Goal: Transaction & Acquisition: Book appointment/travel/reservation

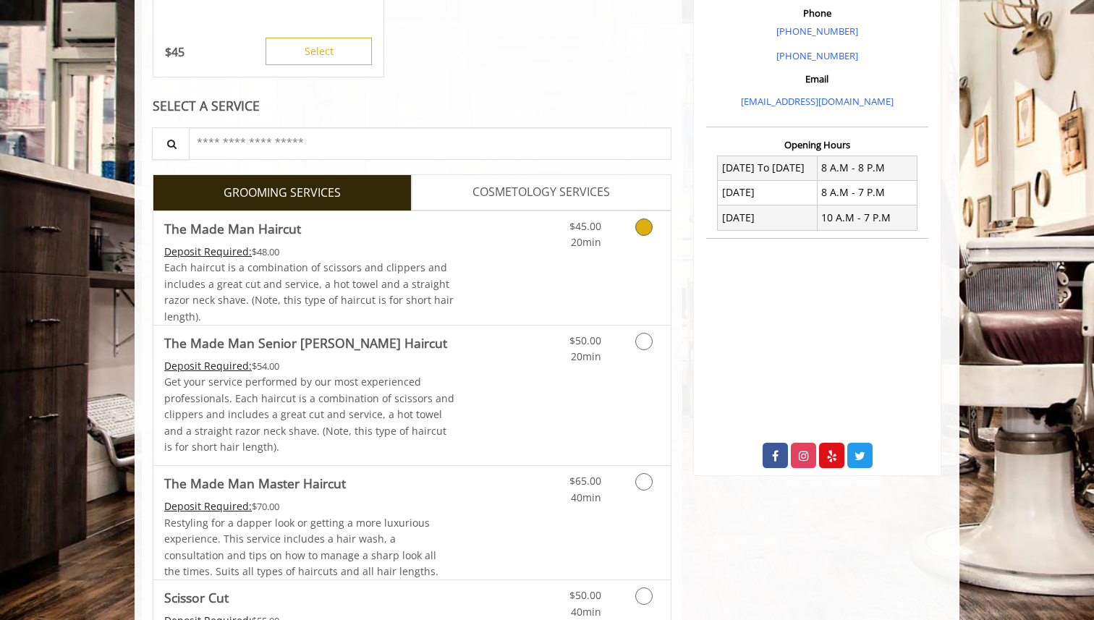
scroll to position [439, 0]
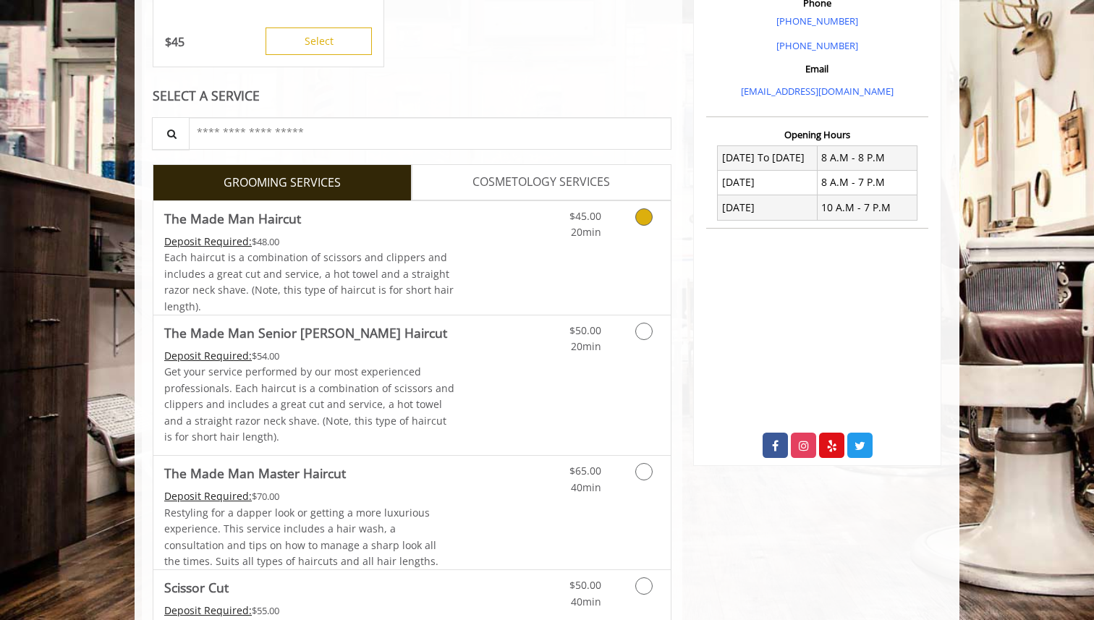
click at [291, 220] on Haircut "The Made Man Haircut" at bounding box center [232, 218] width 137 height 20
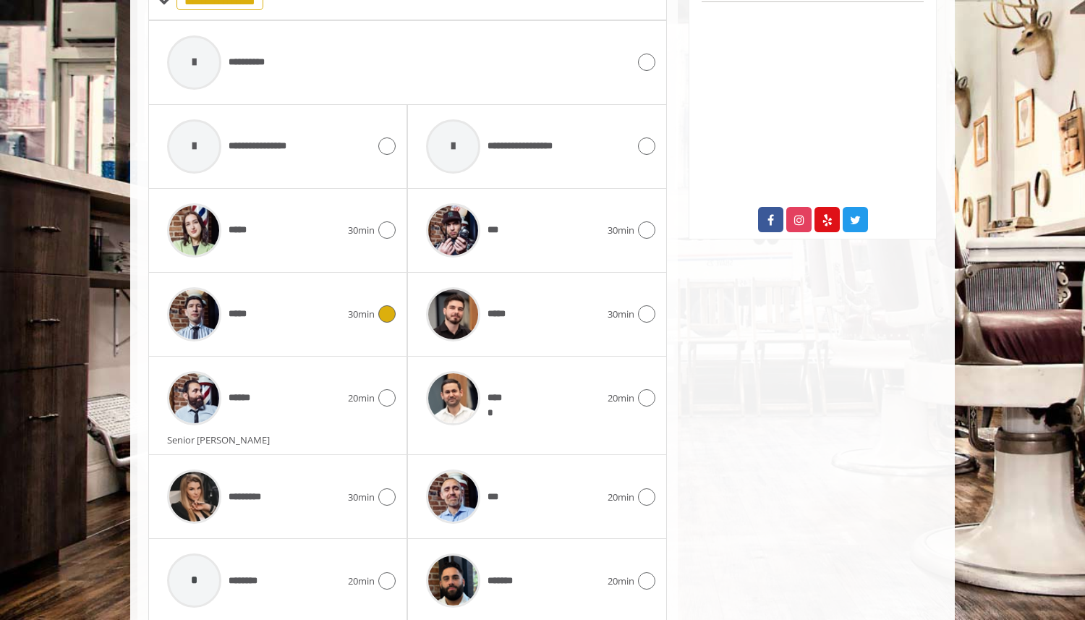
scroll to position [660, 0]
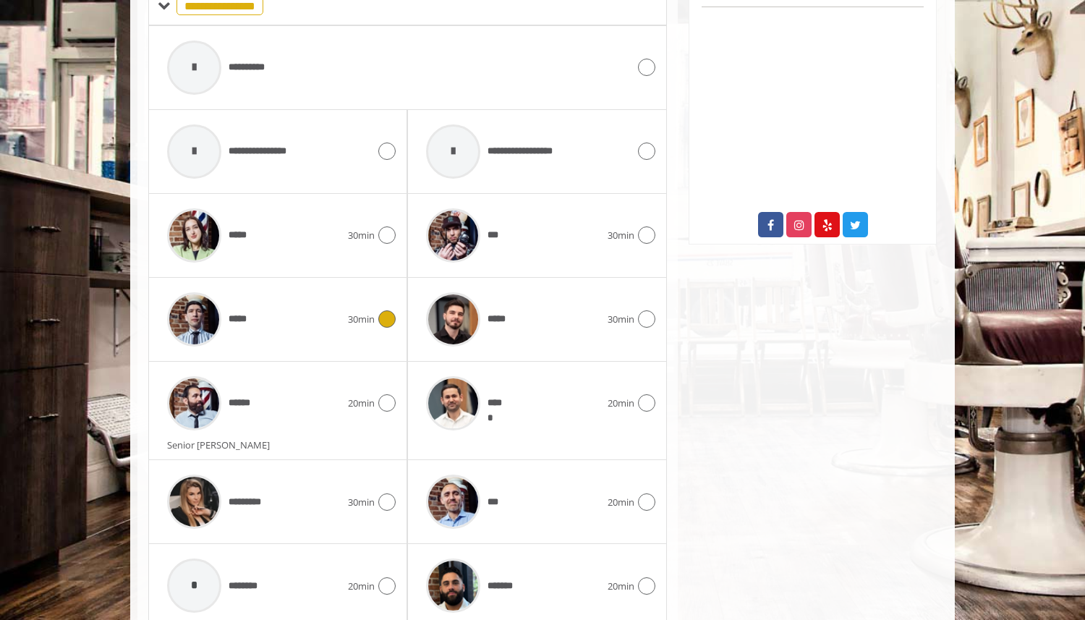
click at [386, 318] on icon at bounding box center [386, 318] width 17 height 17
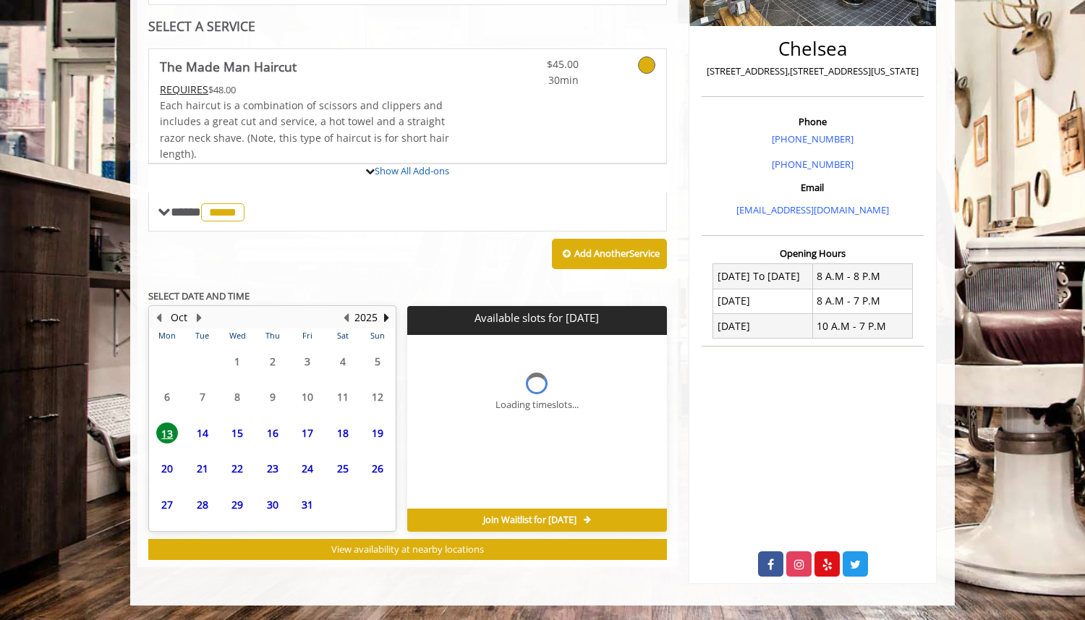
scroll to position [435, 0]
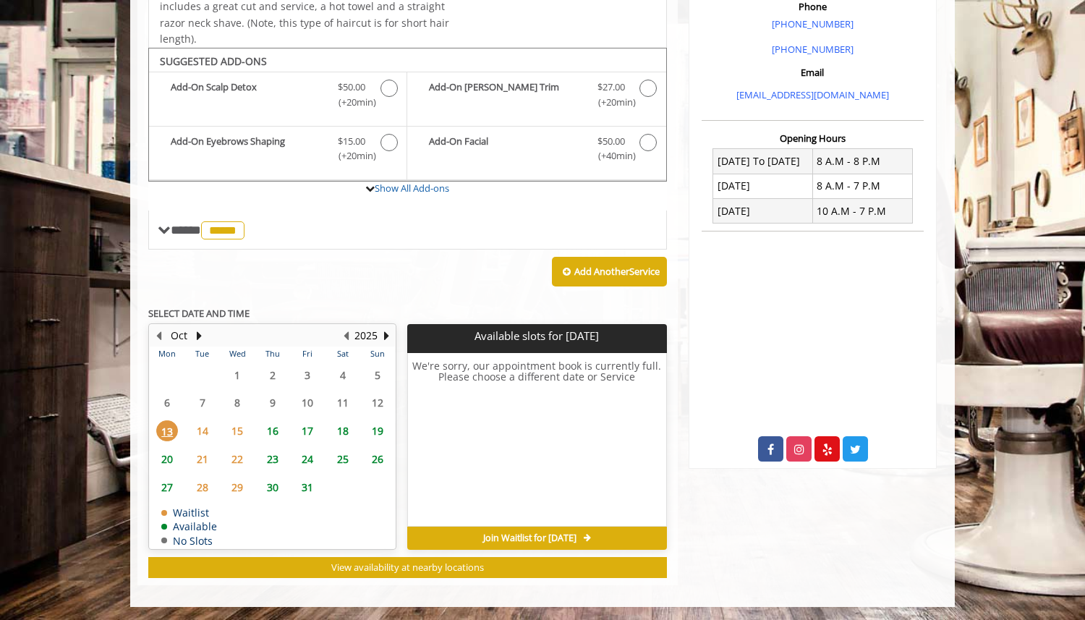
click at [203, 432] on span "14" at bounding box center [203, 430] width 22 height 21
click at [231, 435] on span "15" at bounding box center [237, 430] width 22 height 21
click at [204, 433] on span "14" at bounding box center [203, 430] width 22 height 21
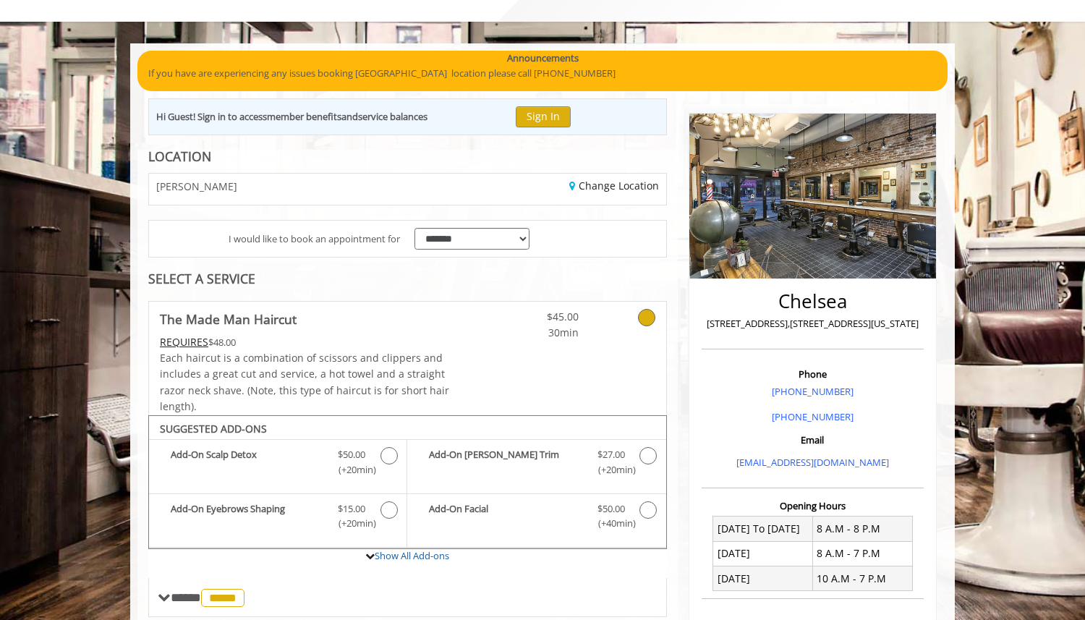
scroll to position [112, 0]
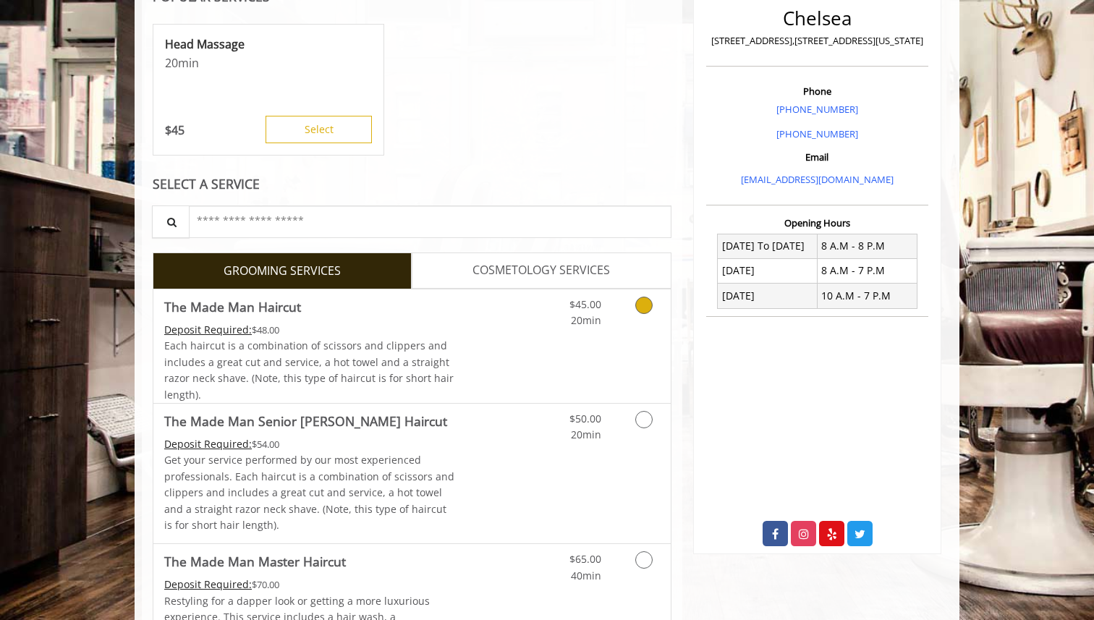
scroll to position [352, 0]
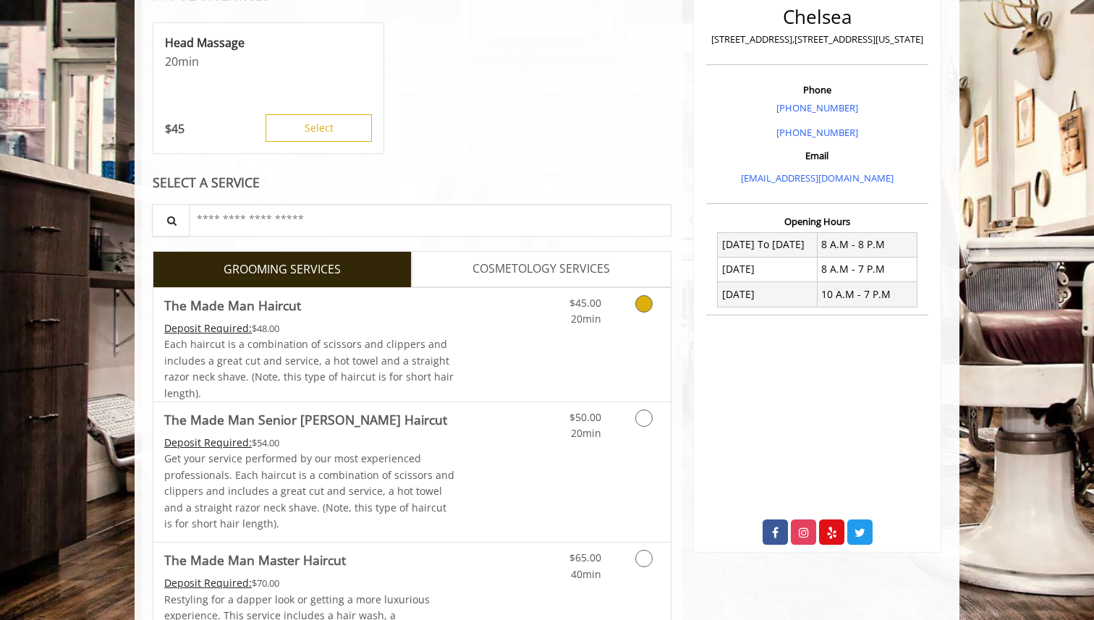
click at [264, 307] on Haircut "The Made Man Haircut" at bounding box center [232, 305] width 137 height 20
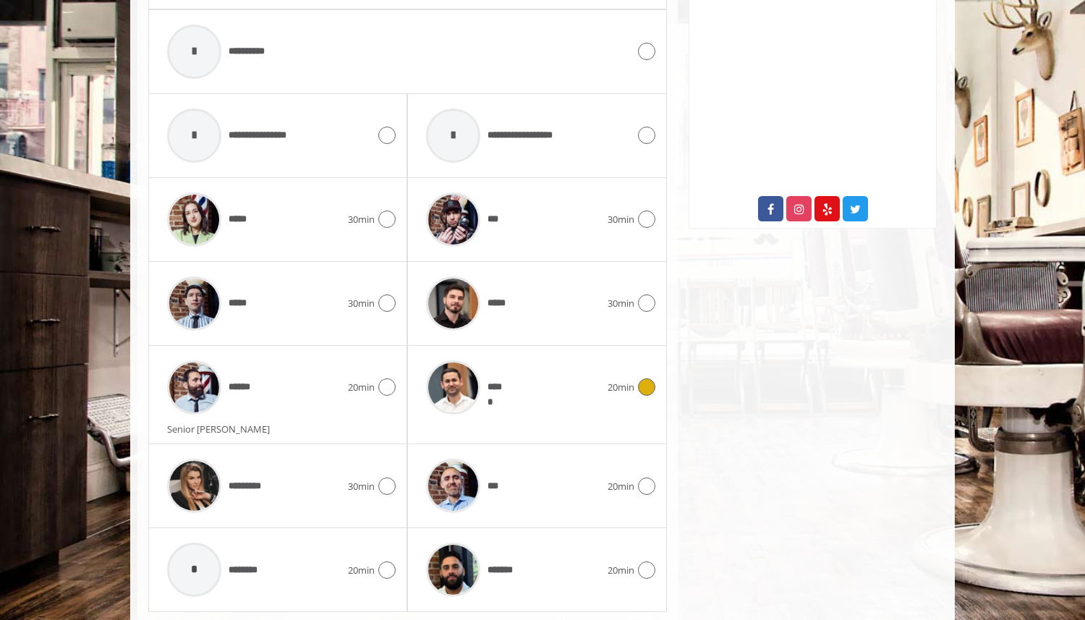
scroll to position [718, 0]
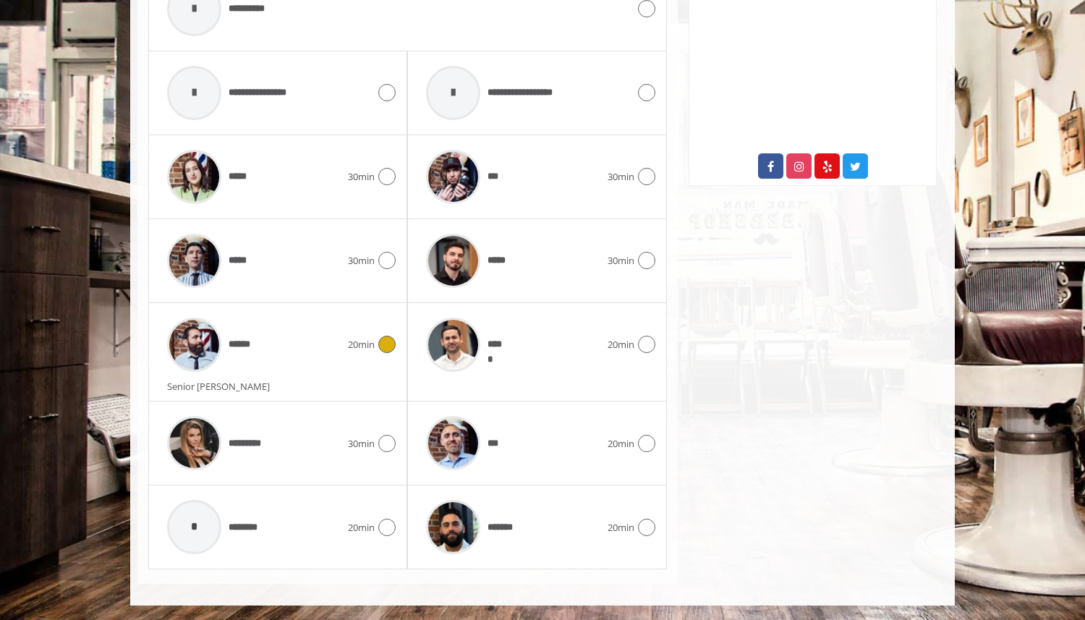
click at [194, 357] on img at bounding box center [194, 345] width 54 height 54
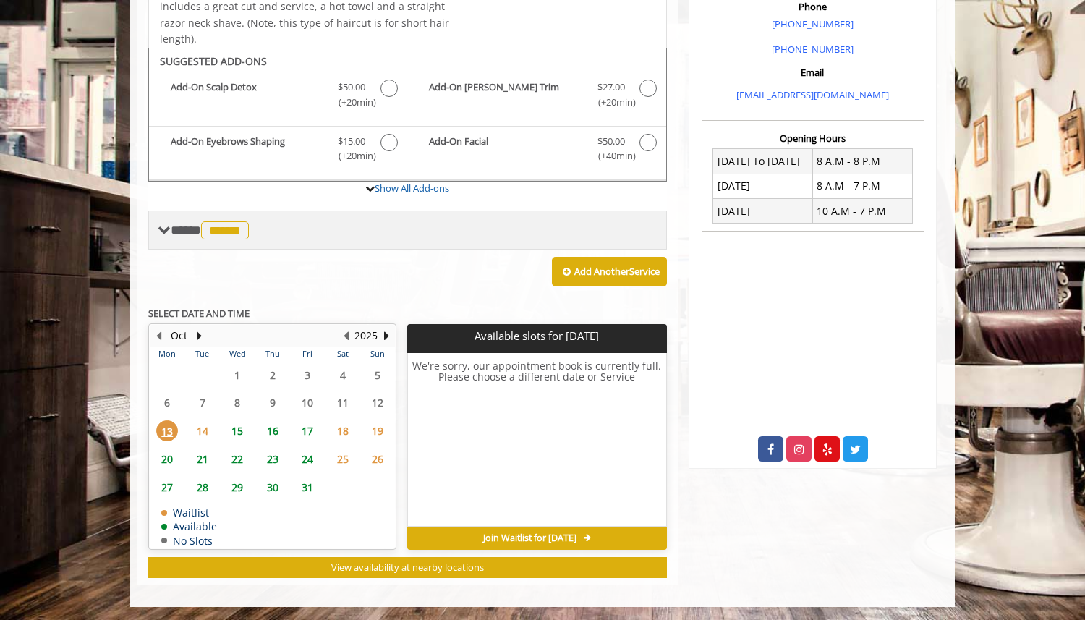
scroll to position [427, 0]
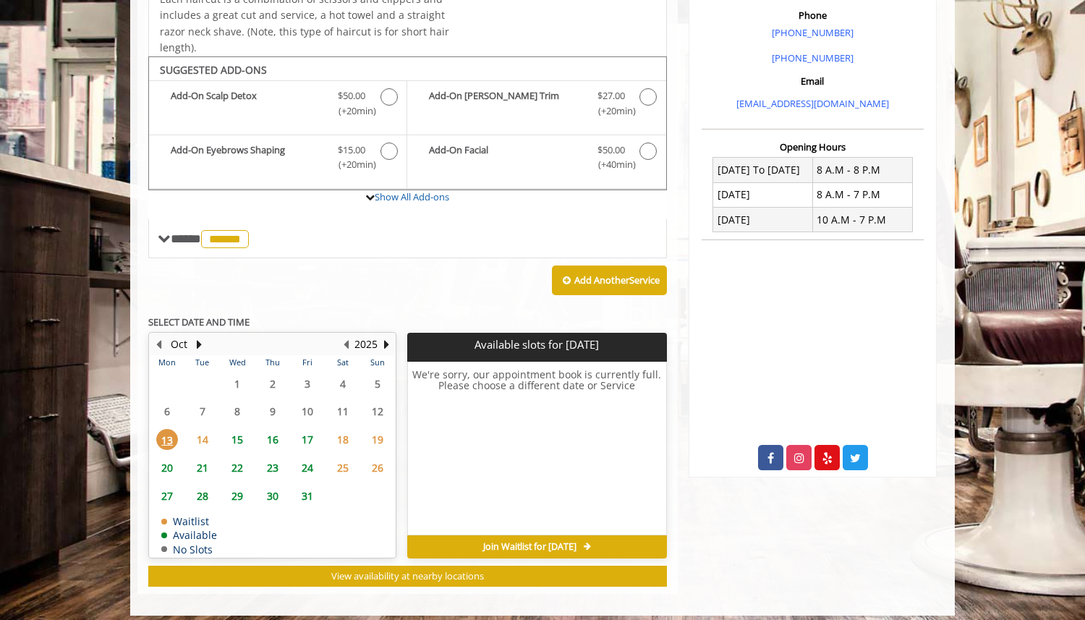
click at [237, 438] on span "15" at bounding box center [237, 439] width 22 height 21
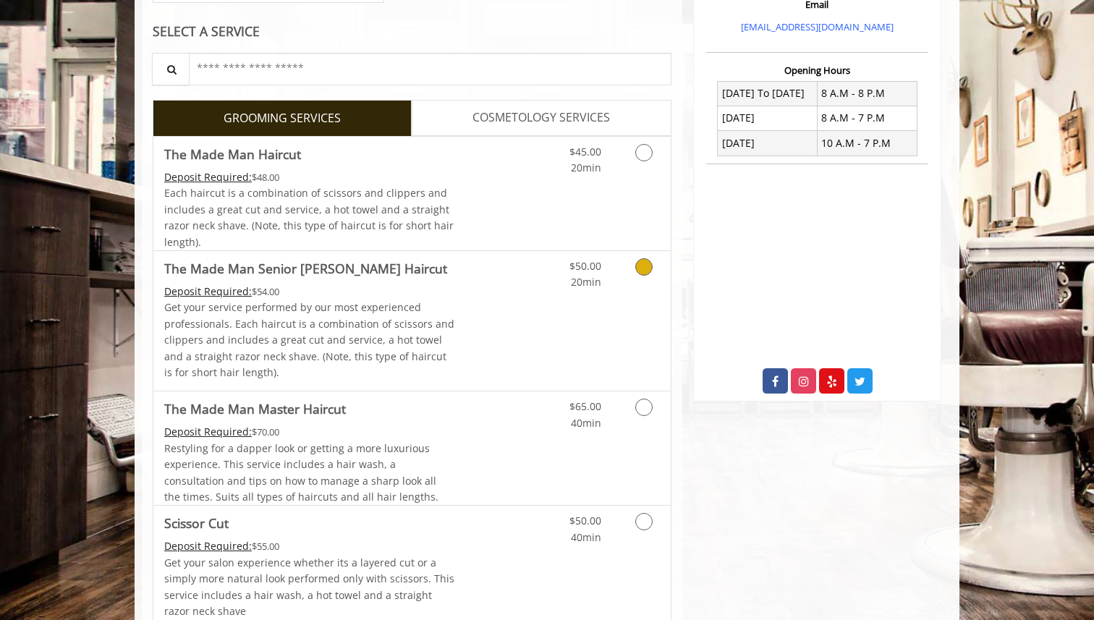
scroll to position [499, 0]
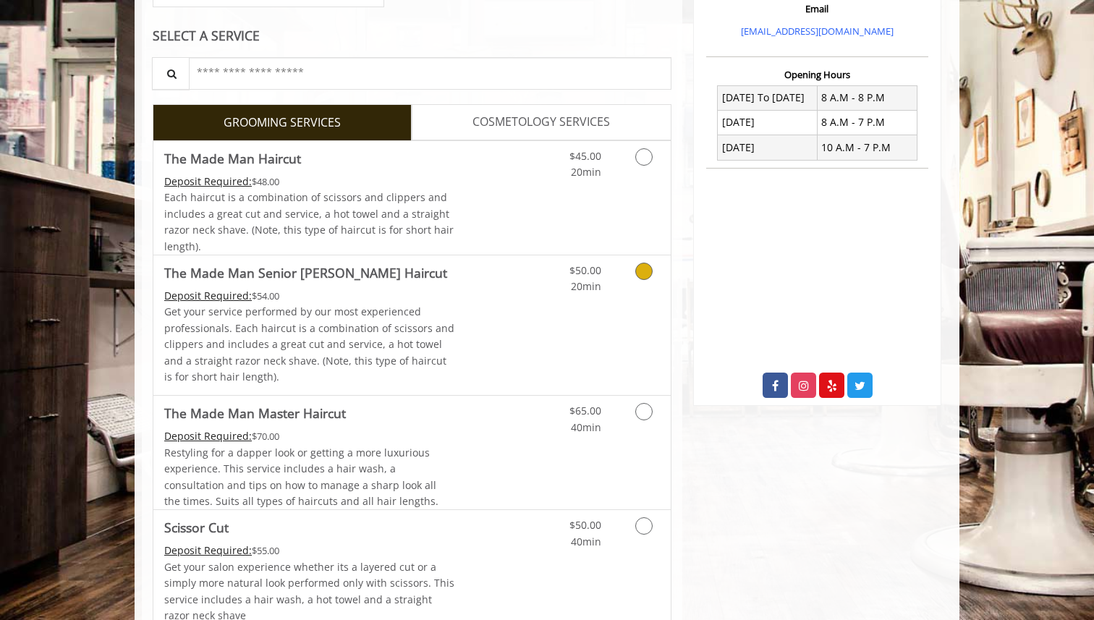
click at [369, 328] on p "Get your service performed by our most experienced professionals. Each haircut …" at bounding box center [309, 344] width 291 height 81
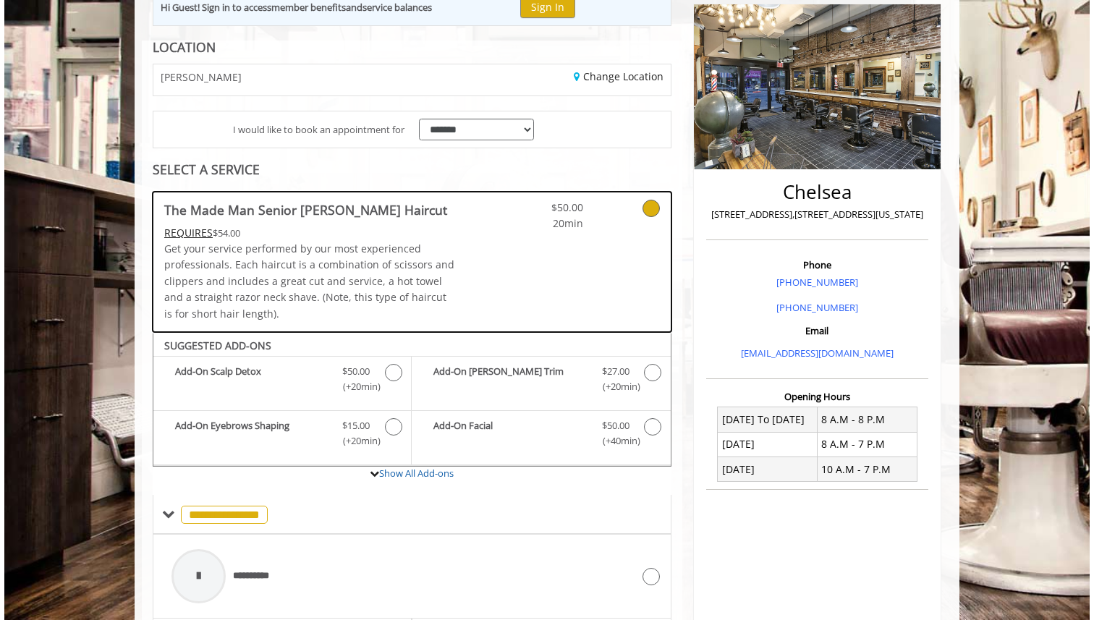
scroll to position [0, 0]
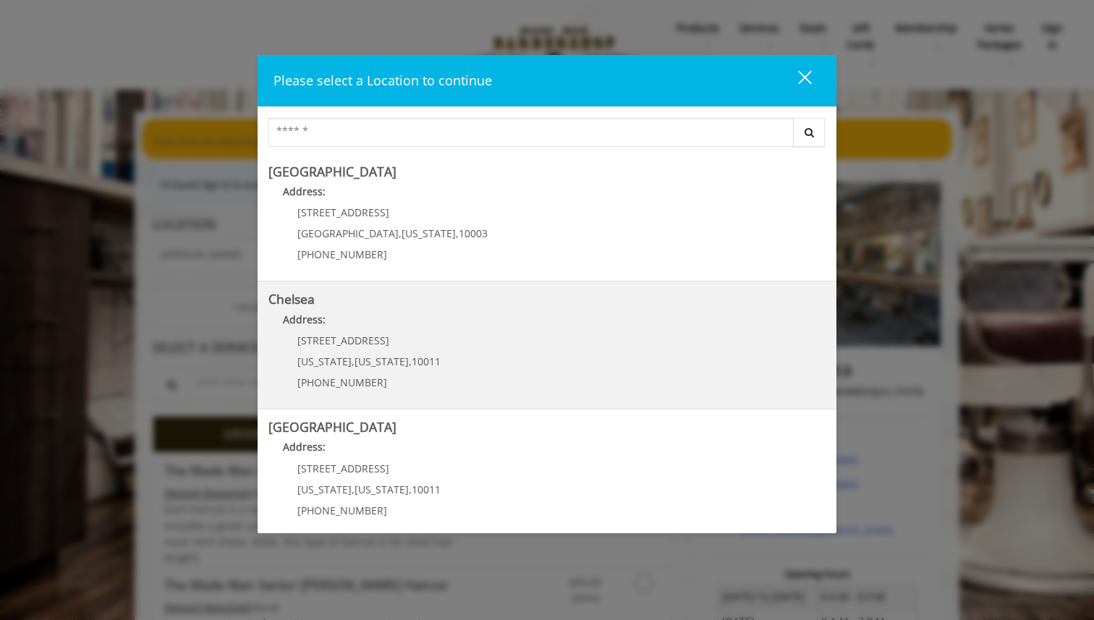
click at [326, 333] on p "Address:" at bounding box center [546, 323] width 557 height 23
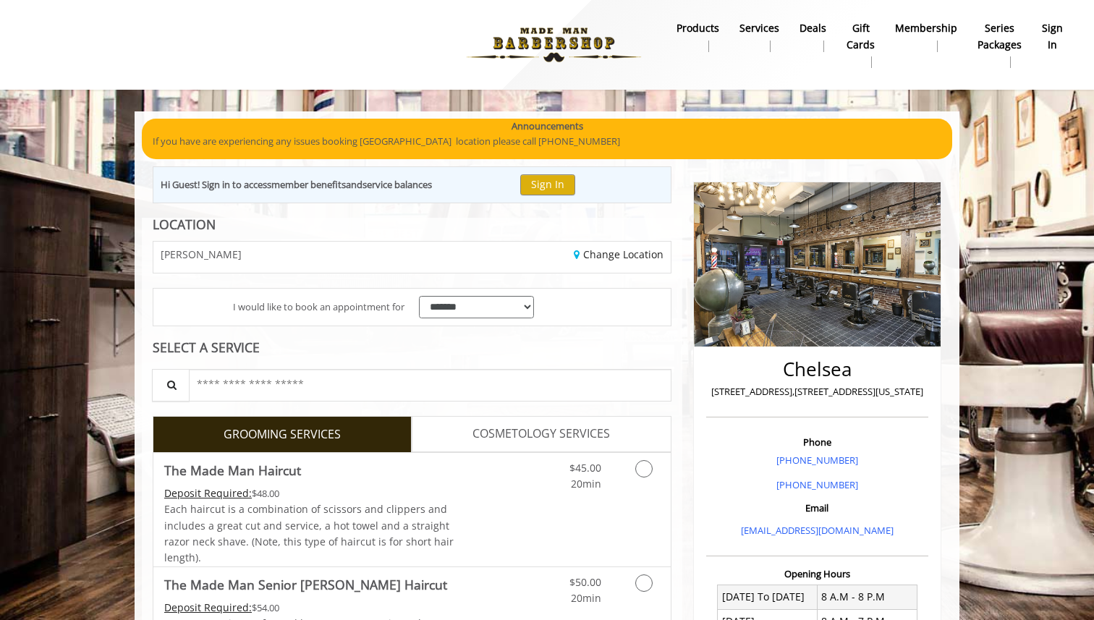
scroll to position [140, 0]
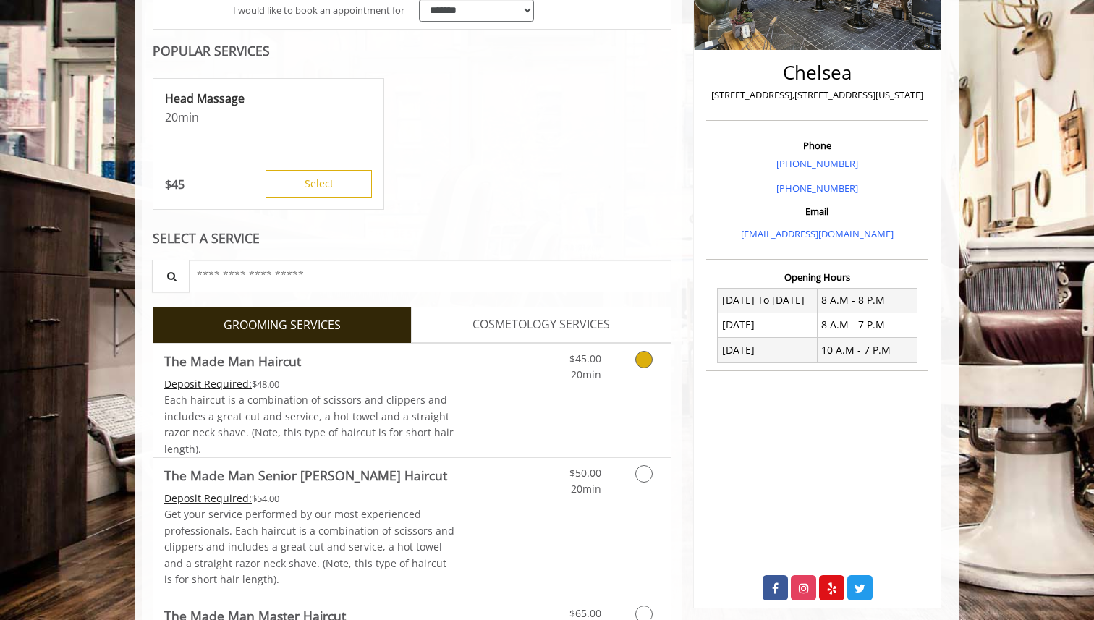
click at [315, 357] on span "The Made Man Haircut" at bounding box center [309, 361] width 291 height 20
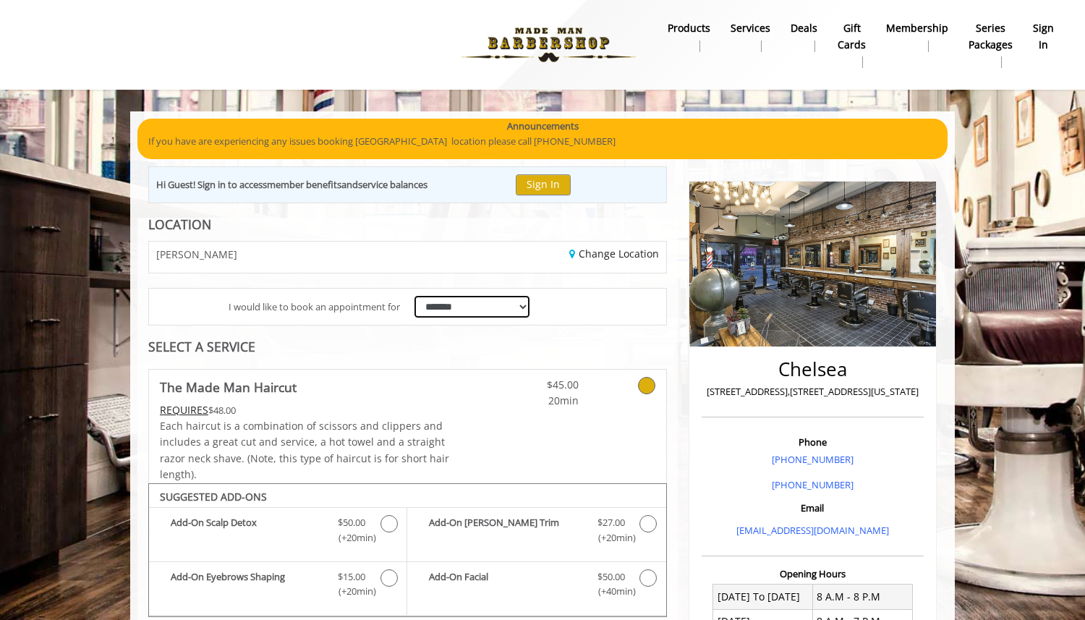
click at [522, 308] on select "**********" at bounding box center [471, 307] width 115 height 22
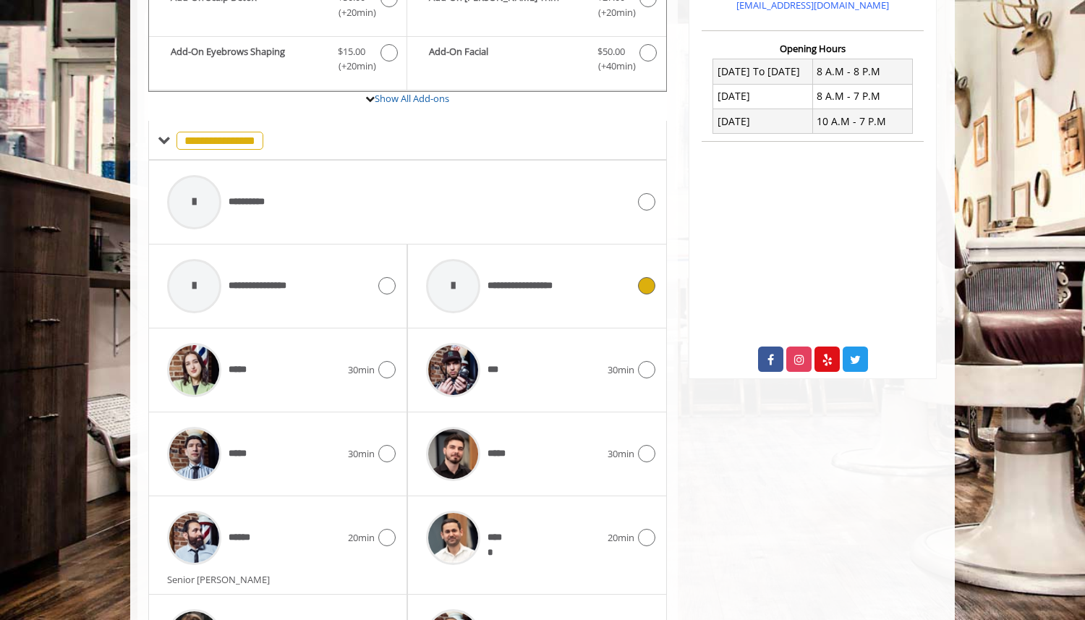
scroll to position [526, 0]
click at [648, 208] on icon at bounding box center [646, 200] width 17 height 17
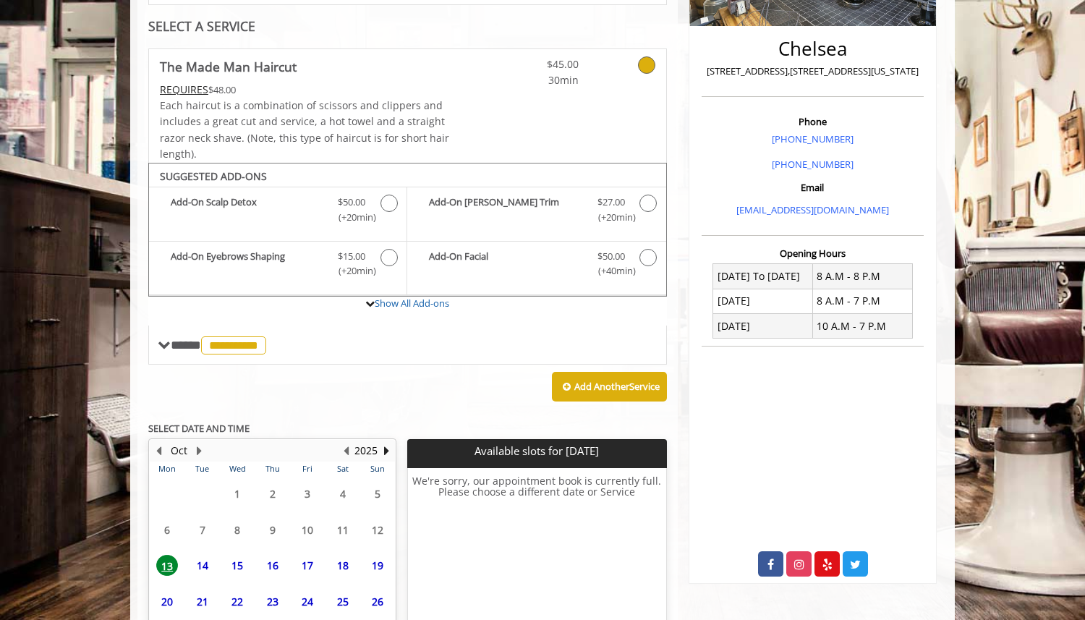
scroll to position [435, 0]
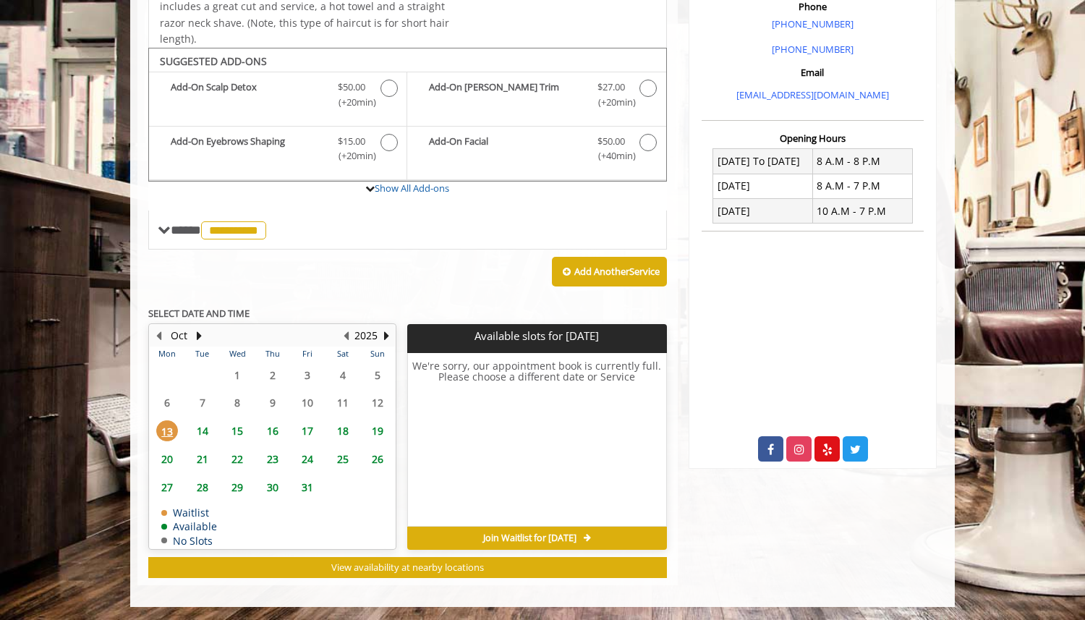
click at [201, 430] on span "14" at bounding box center [203, 430] width 22 height 21
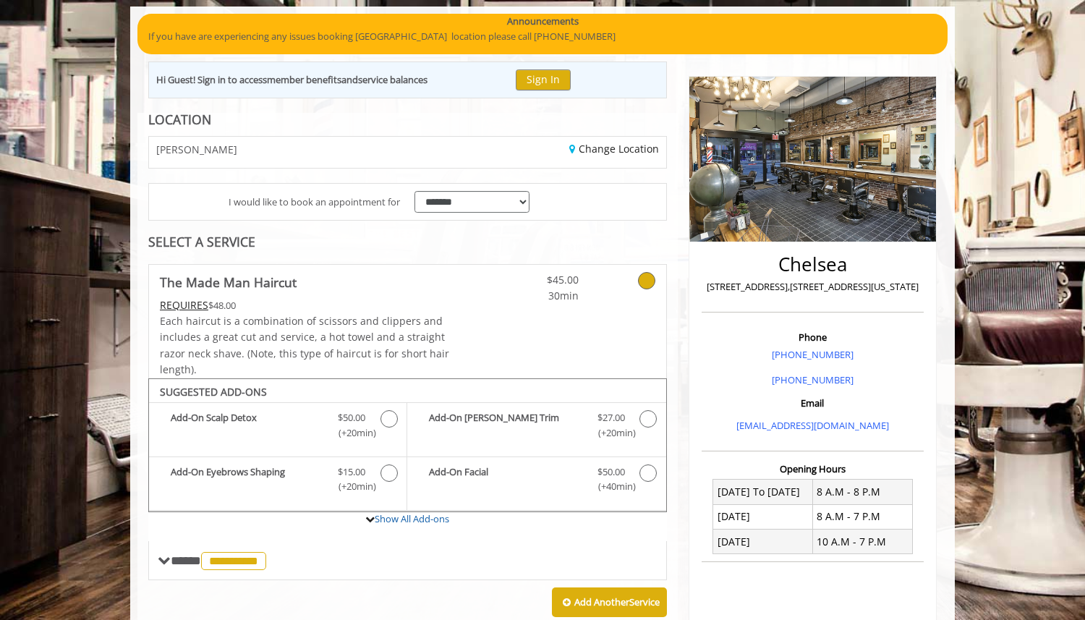
scroll to position [103, 0]
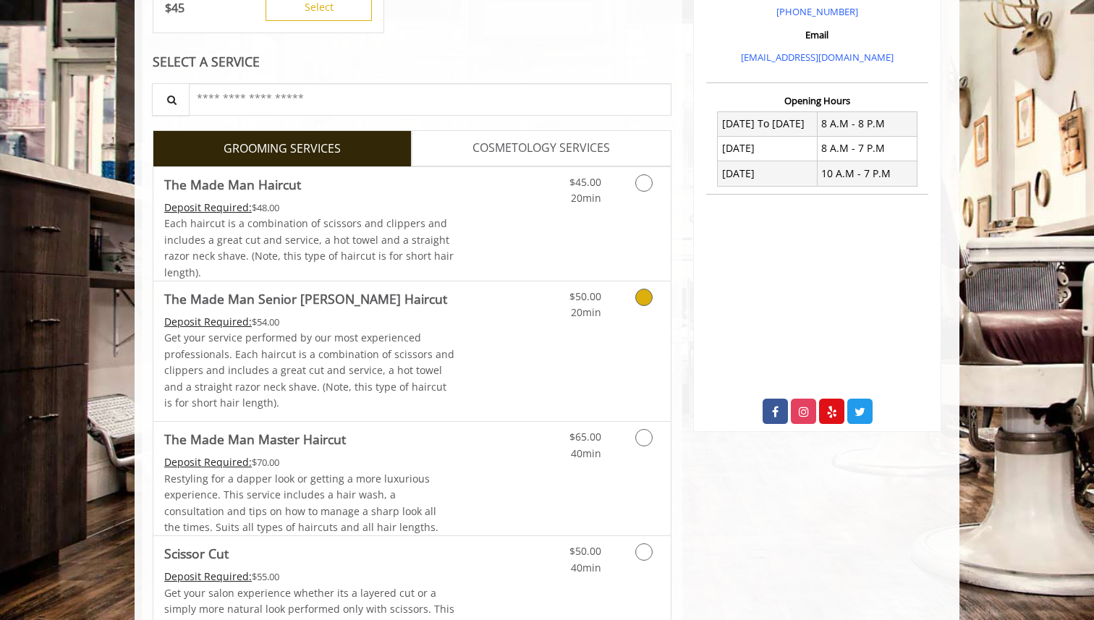
scroll to position [480, 0]
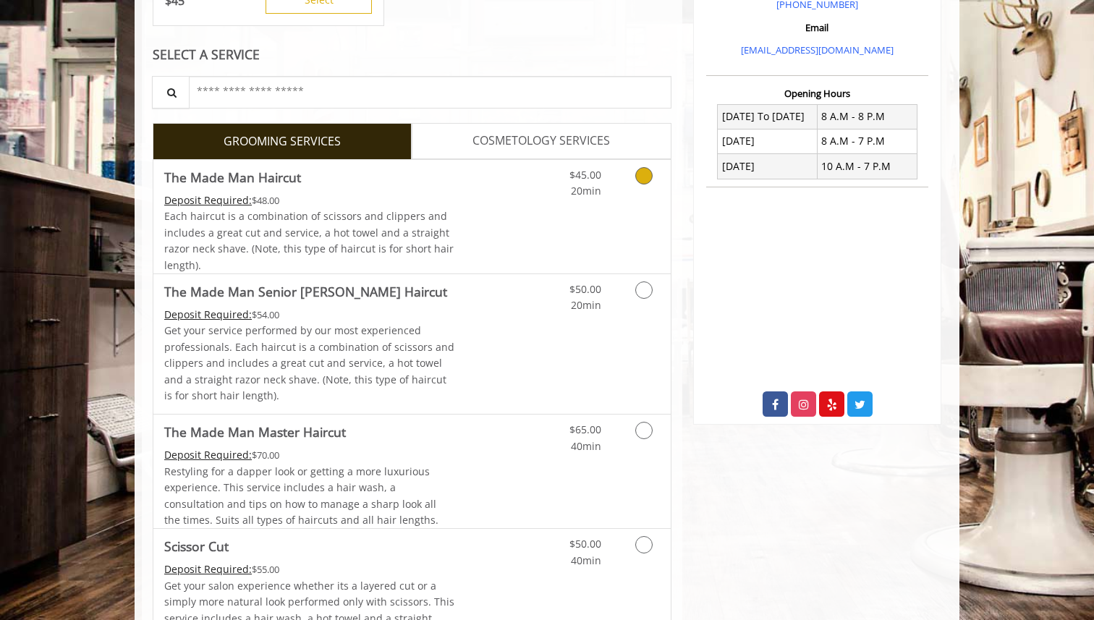
click at [426, 258] on div "Each haircut is a combination of scissors and clippers and includes a great cut…" at bounding box center [309, 240] width 291 height 65
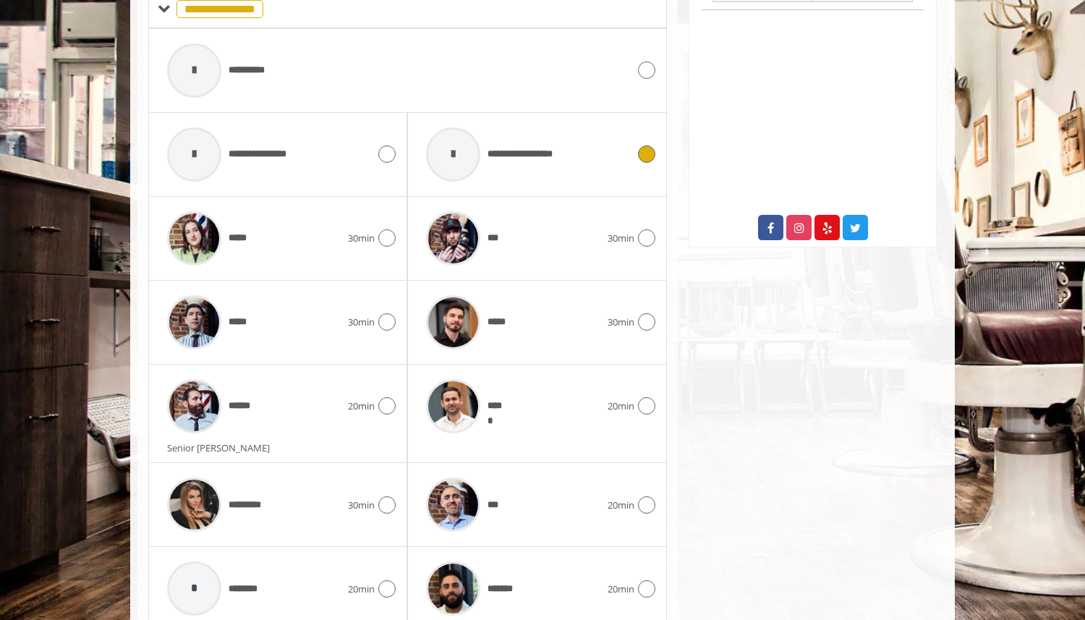
scroll to position [718, 0]
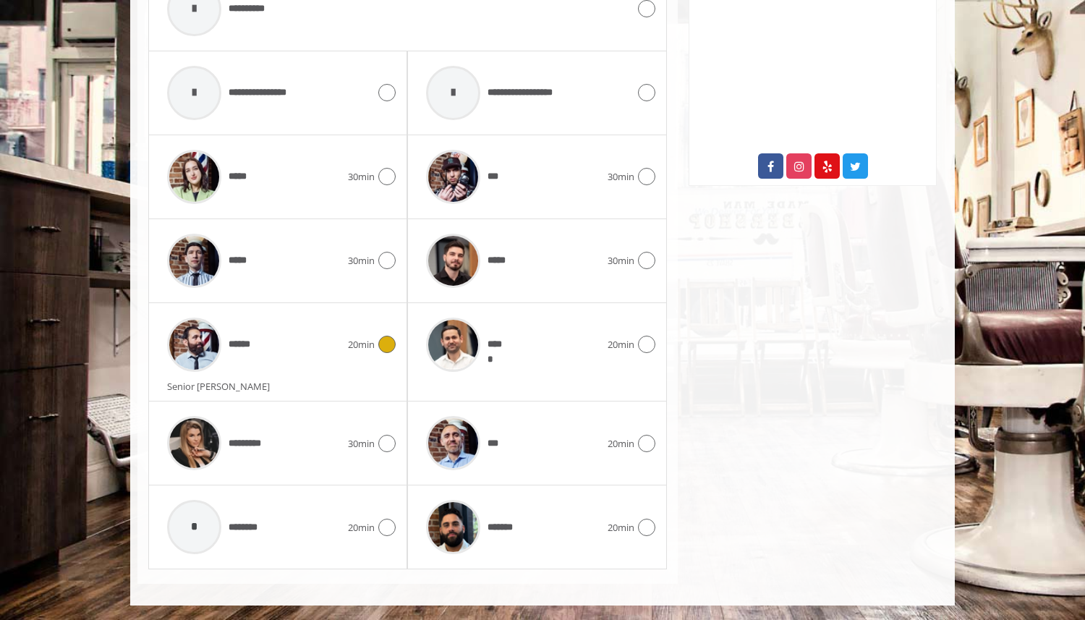
click at [198, 345] on img at bounding box center [194, 345] width 54 height 54
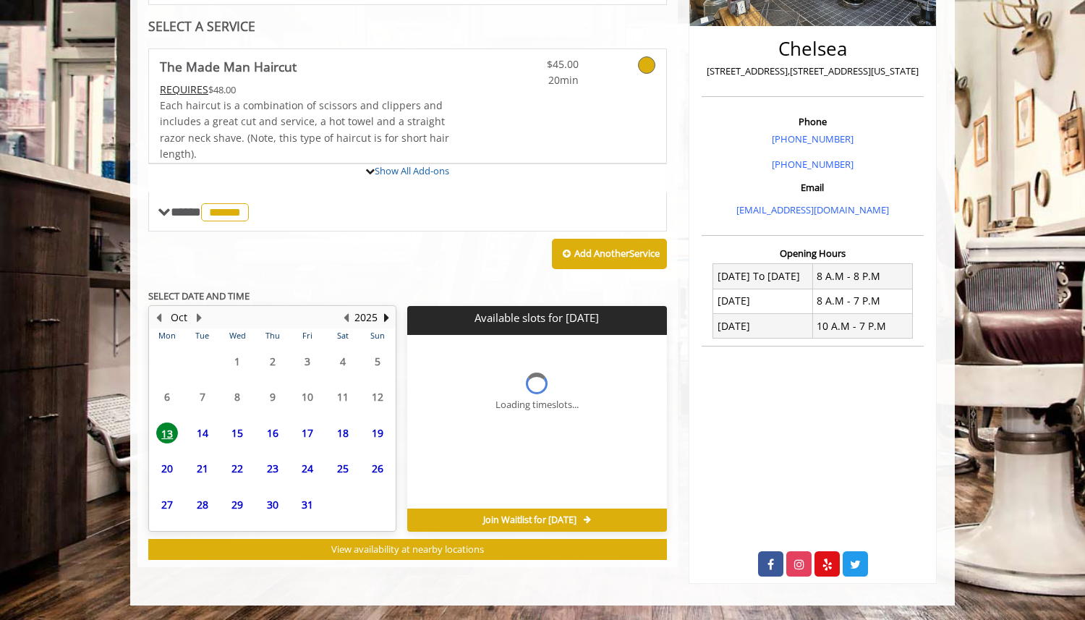
scroll to position [435, 0]
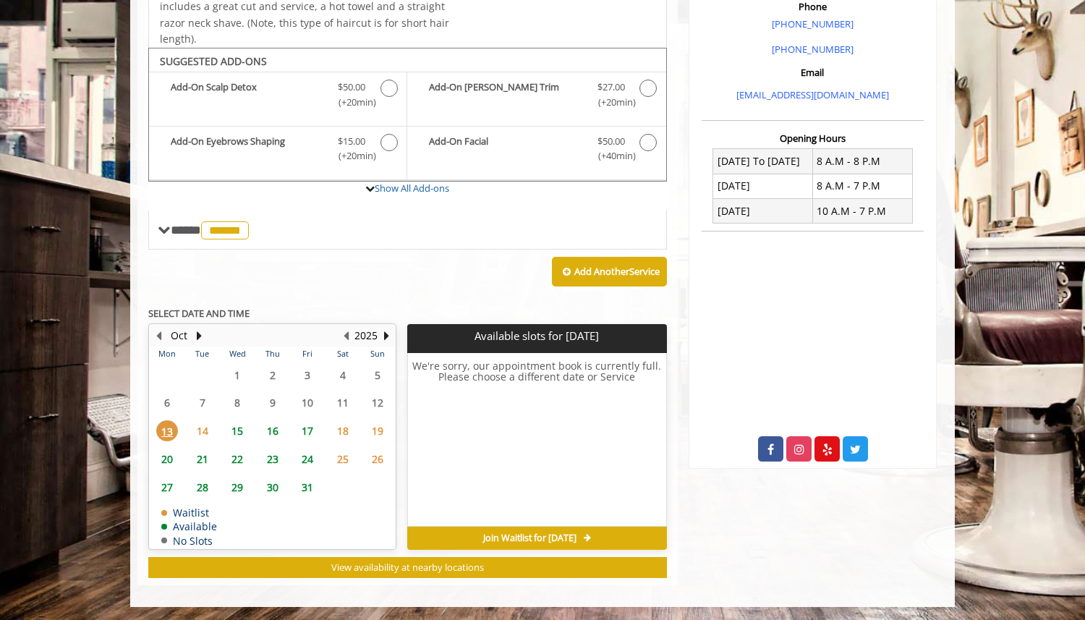
click at [235, 424] on span "15" at bounding box center [237, 430] width 22 height 21
click at [265, 426] on span "16" at bounding box center [273, 430] width 22 height 21
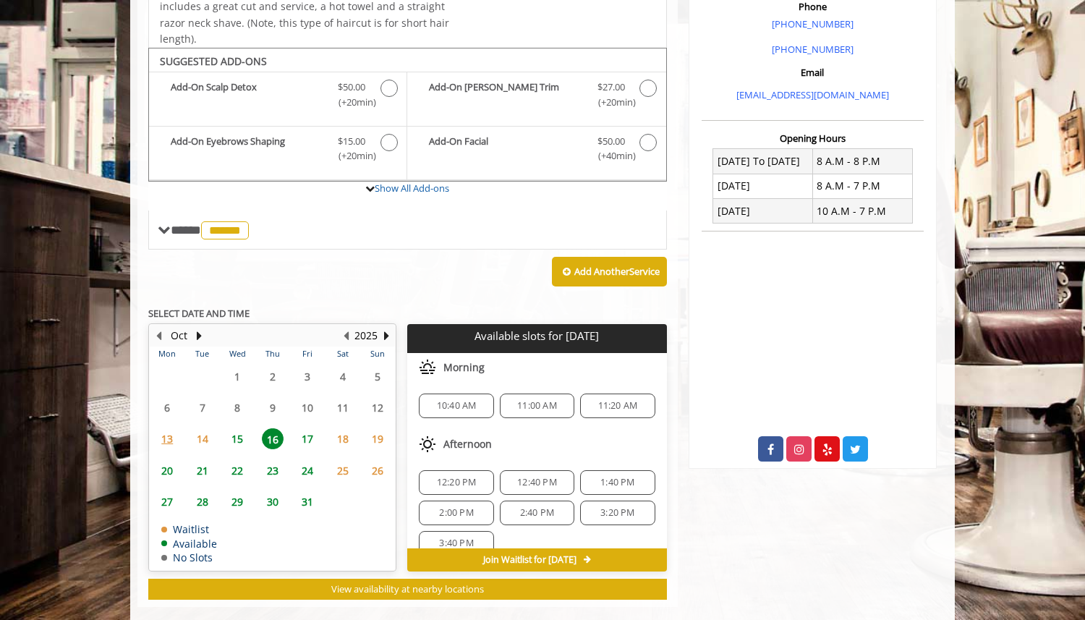
scroll to position [457, 0]
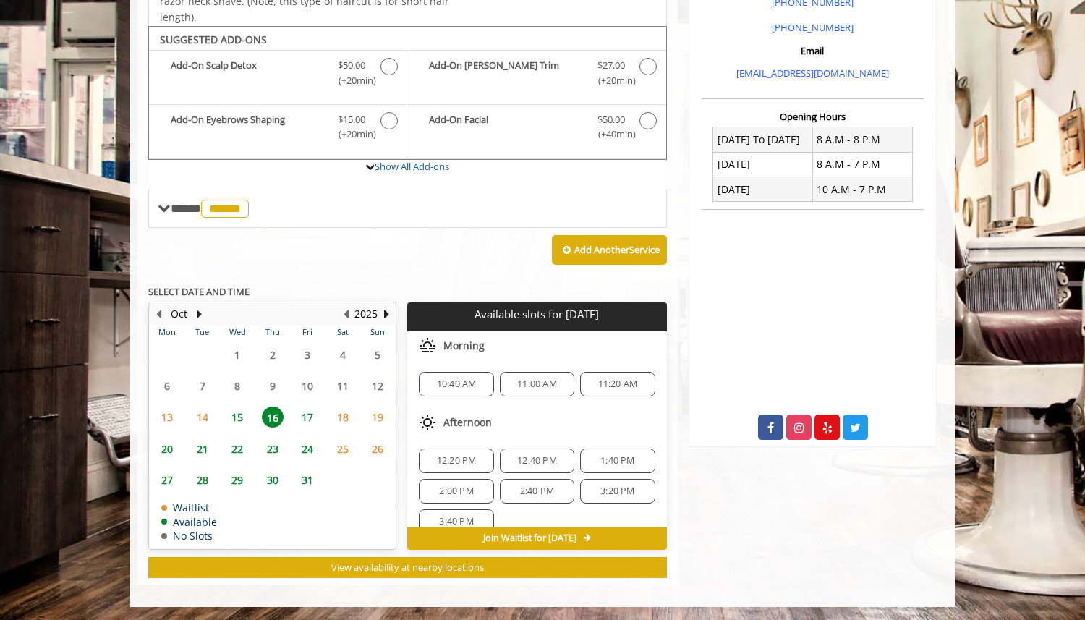
click at [307, 417] on span "17" at bounding box center [308, 417] width 22 height 21
click at [301, 447] on span "24" at bounding box center [308, 448] width 22 height 21
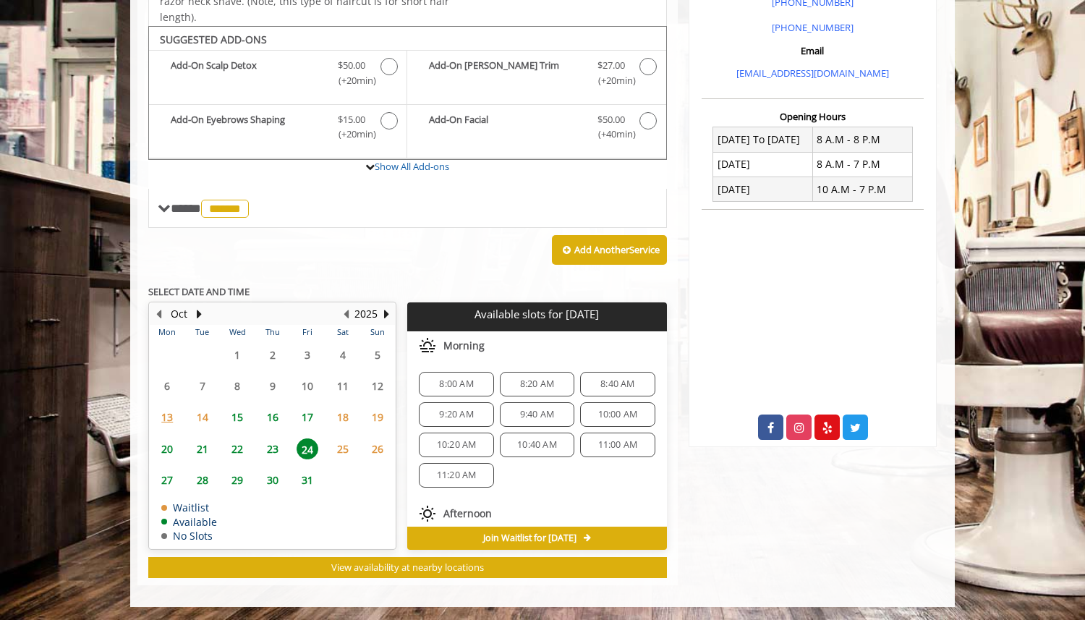
click at [271, 448] on span "23" at bounding box center [273, 448] width 22 height 21
click at [237, 450] on span "22" at bounding box center [237, 448] width 22 height 21
click at [205, 417] on span "14" at bounding box center [203, 417] width 22 height 21
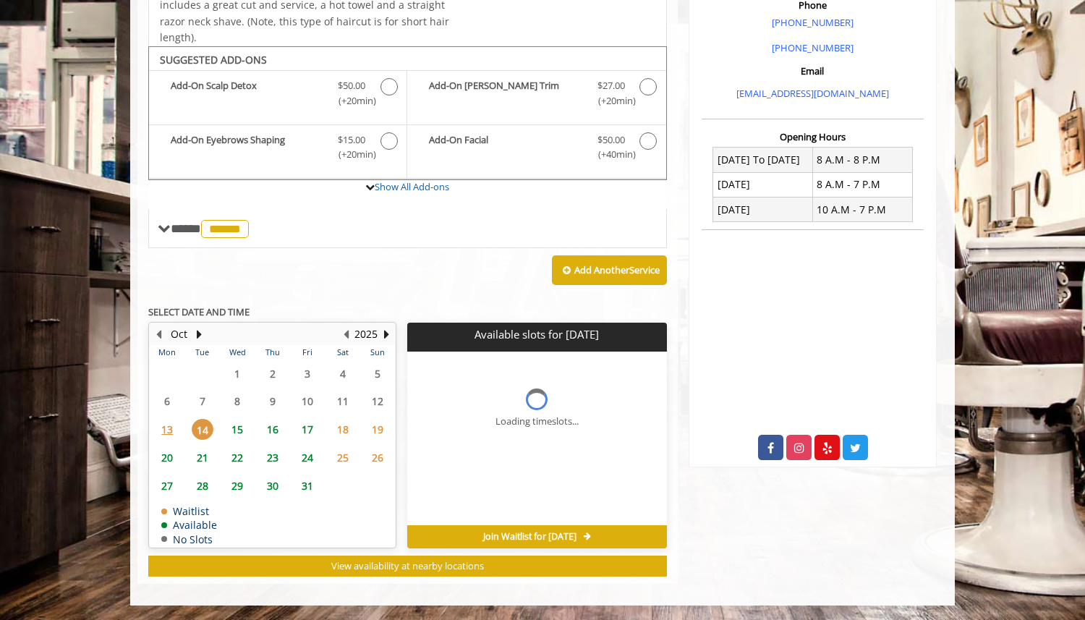
scroll to position [435, 0]
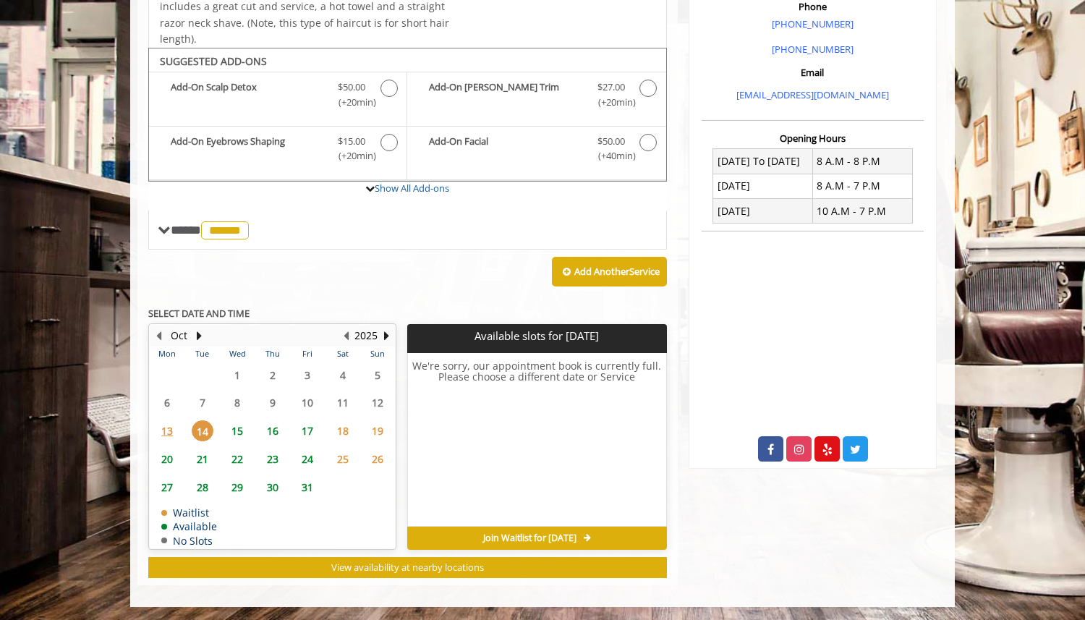
click at [238, 430] on span "15" at bounding box center [237, 430] width 22 height 21
click at [274, 431] on span "16" at bounding box center [273, 430] width 22 height 21
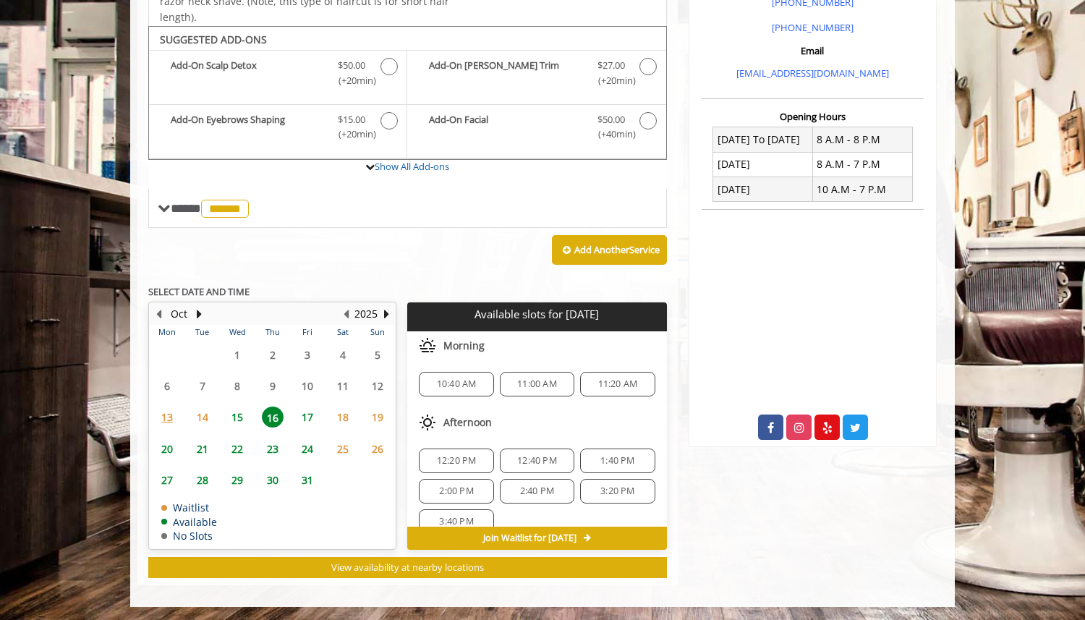
click at [202, 416] on span "14" at bounding box center [203, 417] width 22 height 21
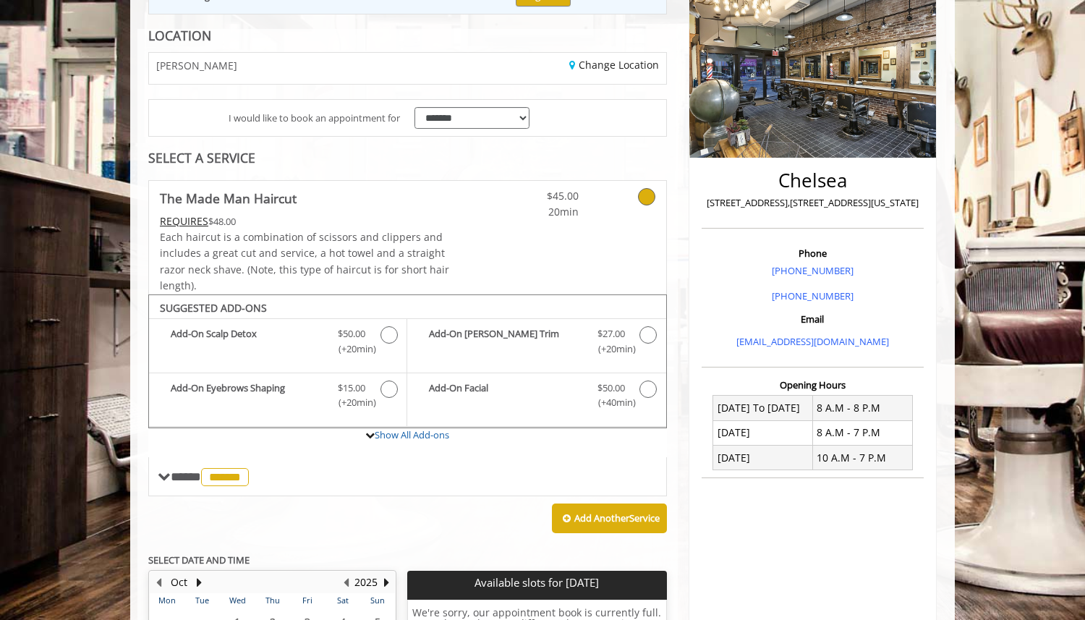
scroll to position [0, 0]
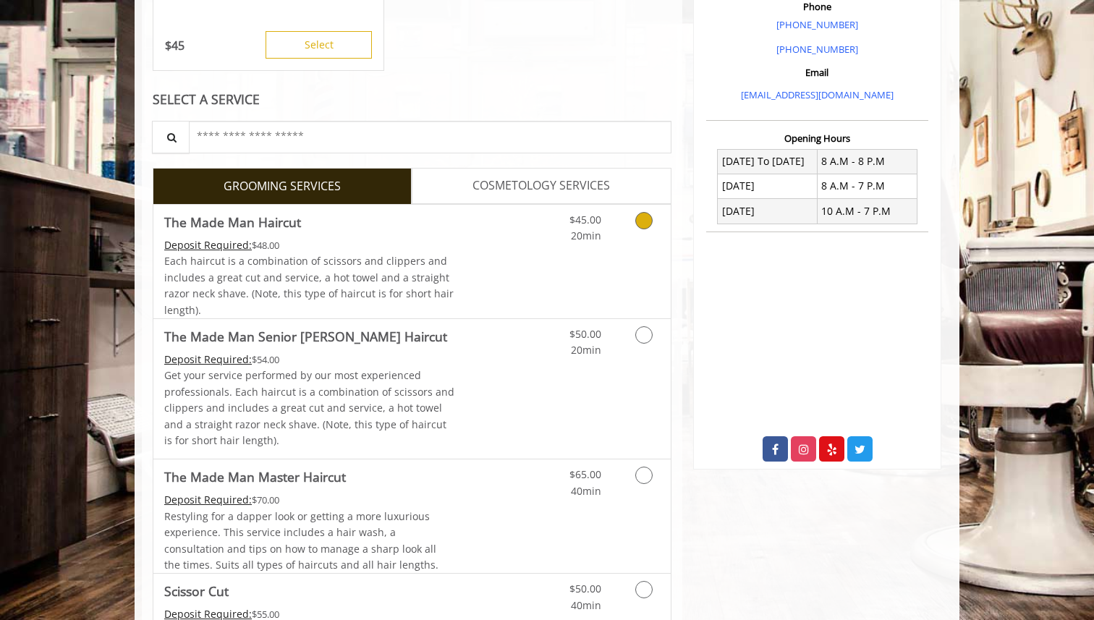
scroll to position [499, 0]
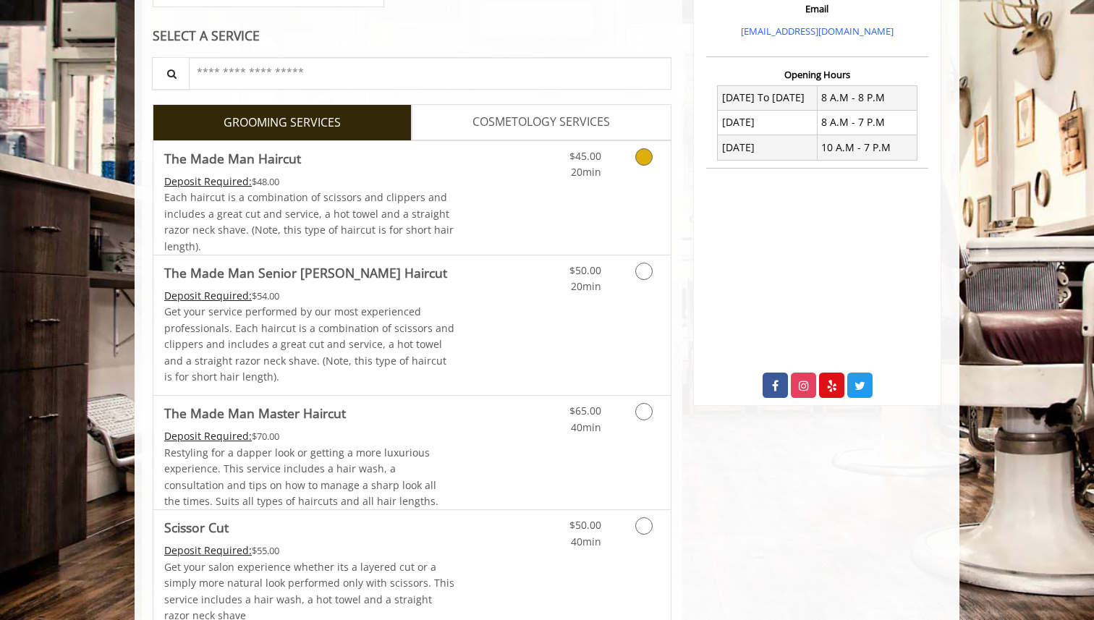
click at [334, 198] on span "Each haircut is a combination of scissors and clippers and includes a great cut…" at bounding box center [308, 221] width 289 height 62
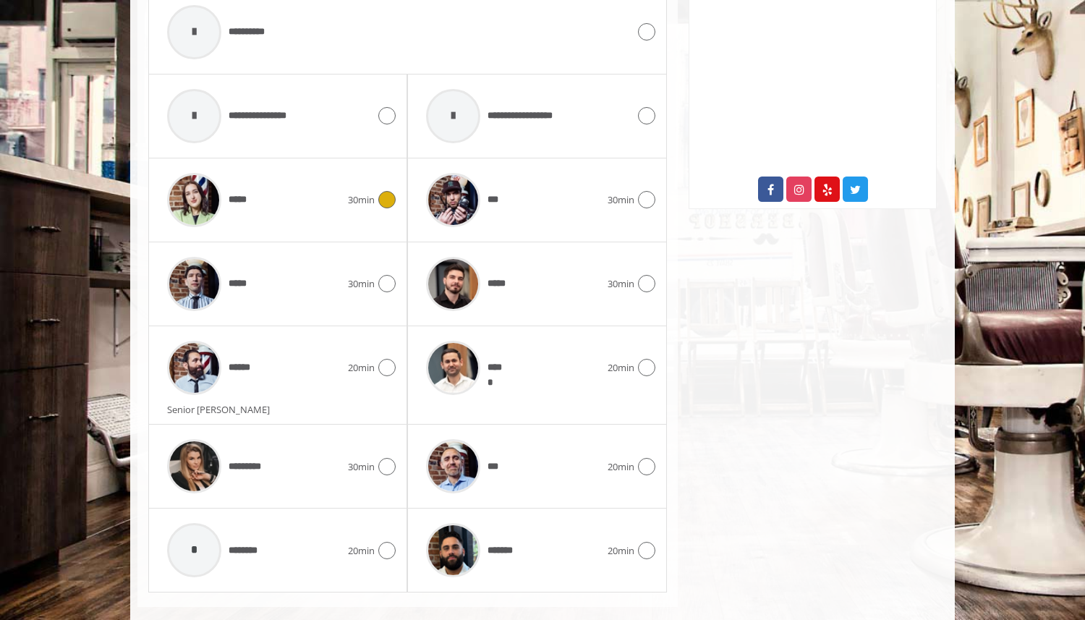
scroll to position [718, 0]
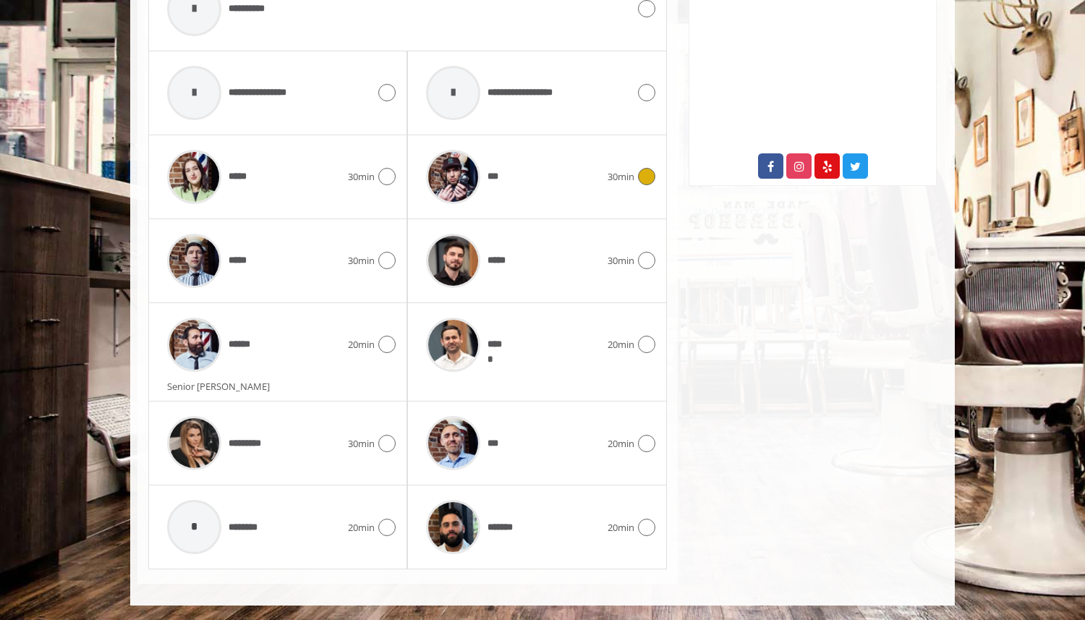
click at [643, 180] on icon at bounding box center [646, 176] width 17 height 17
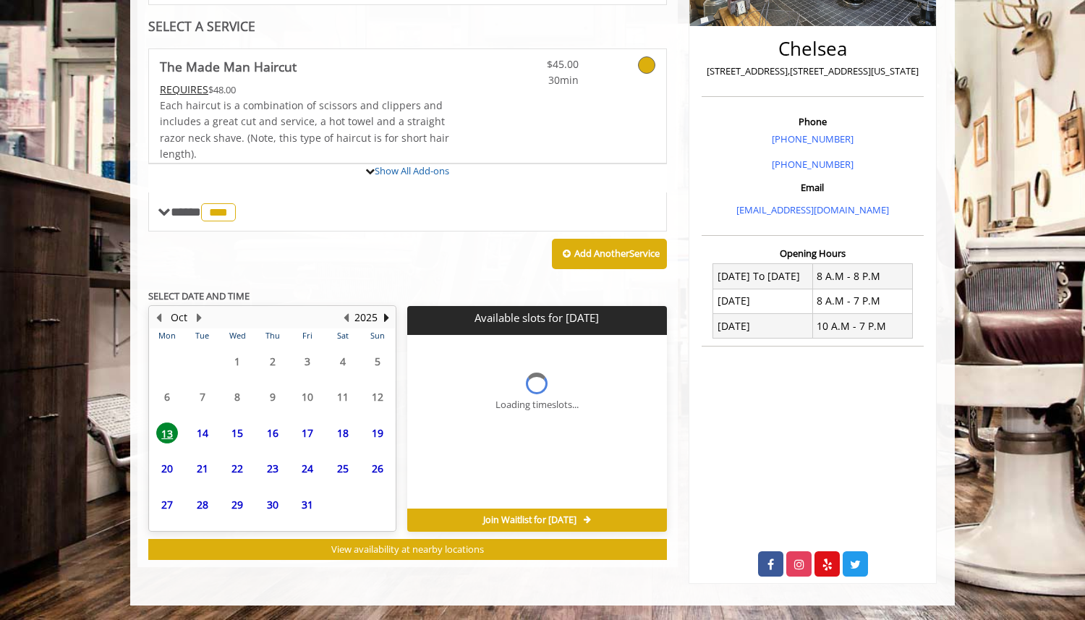
scroll to position [435, 0]
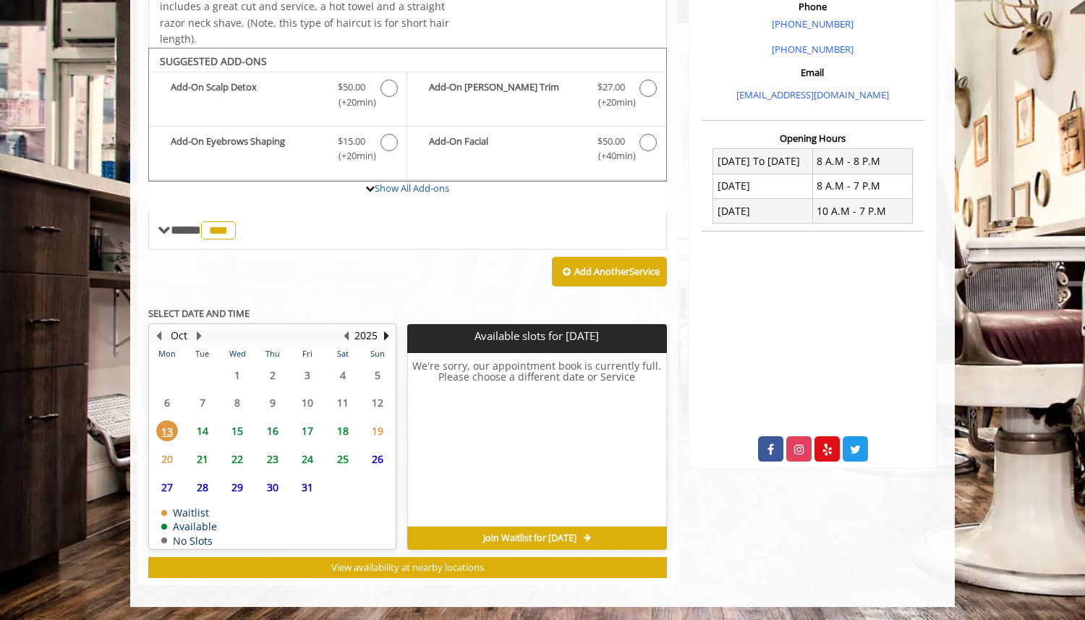
click at [204, 430] on span "14" at bounding box center [203, 430] width 22 height 21
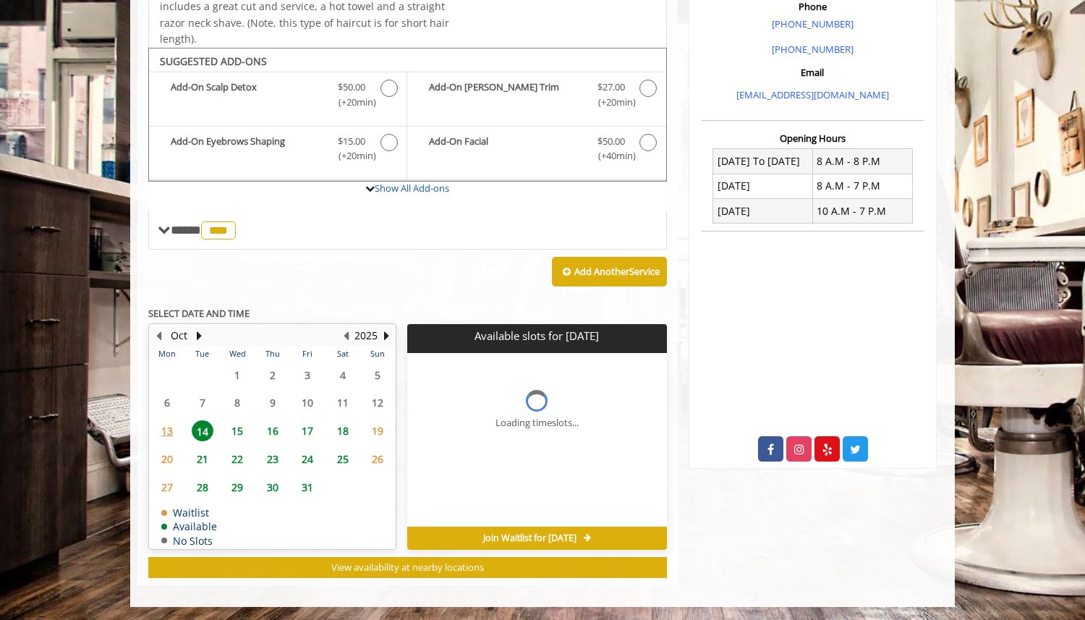
scroll to position [457, 0]
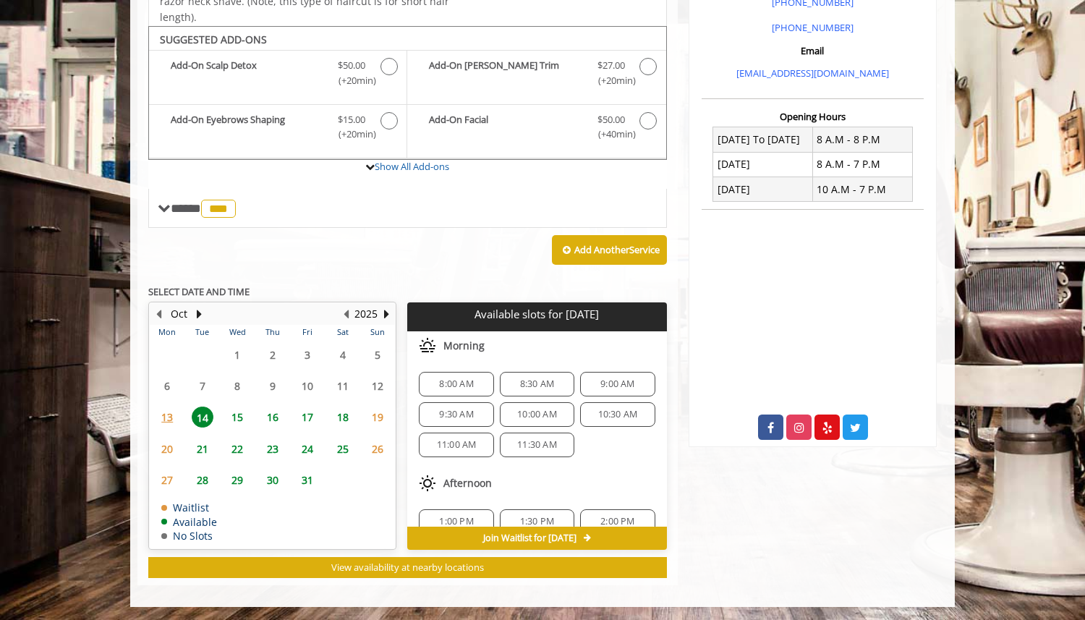
click at [234, 417] on span "15" at bounding box center [237, 417] width 22 height 21
click at [205, 414] on span "14" at bounding box center [203, 417] width 22 height 21
click at [277, 417] on span "16" at bounding box center [273, 417] width 22 height 21
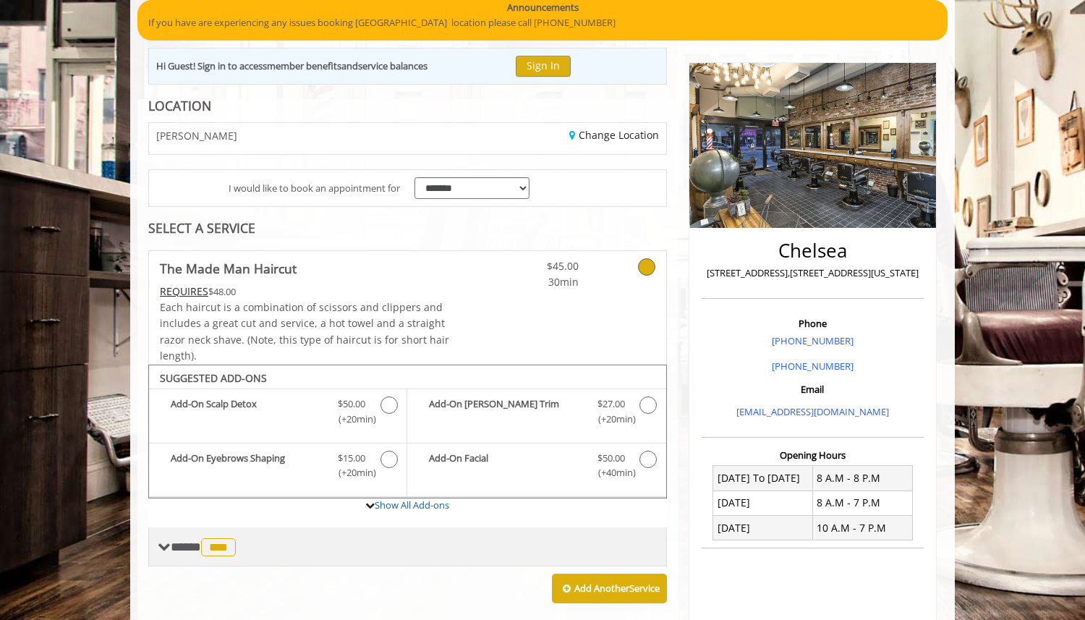
scroll to position [75, 0]
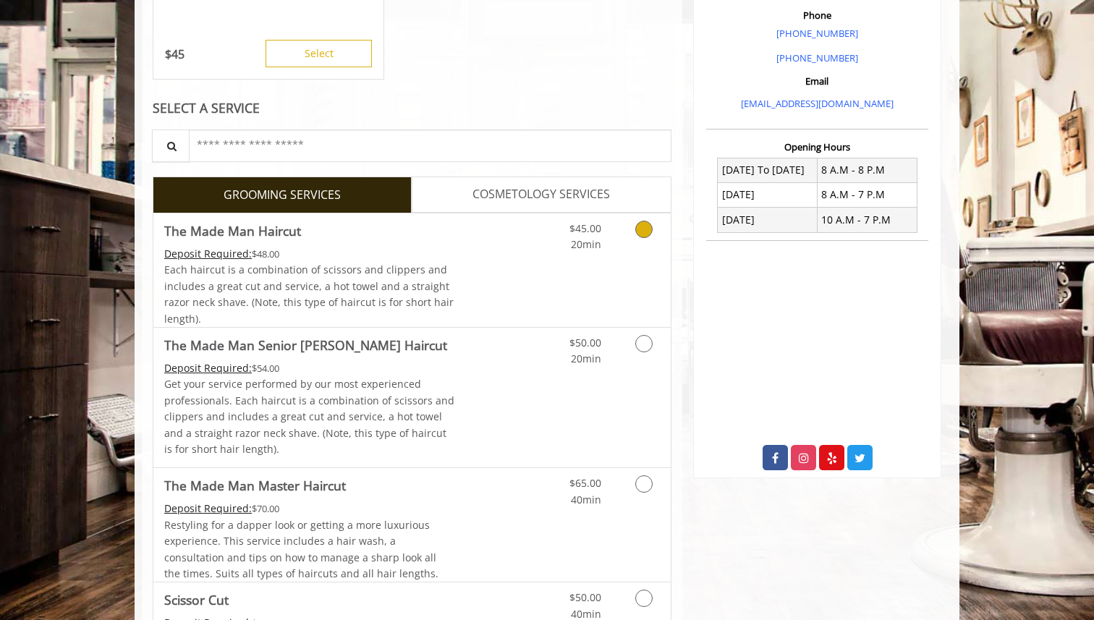
click at [311, 277] on div "Each haircut is a combination of scissors and clippers and includes a great cut…" at bounding box center [309, 294] width 291 height 65
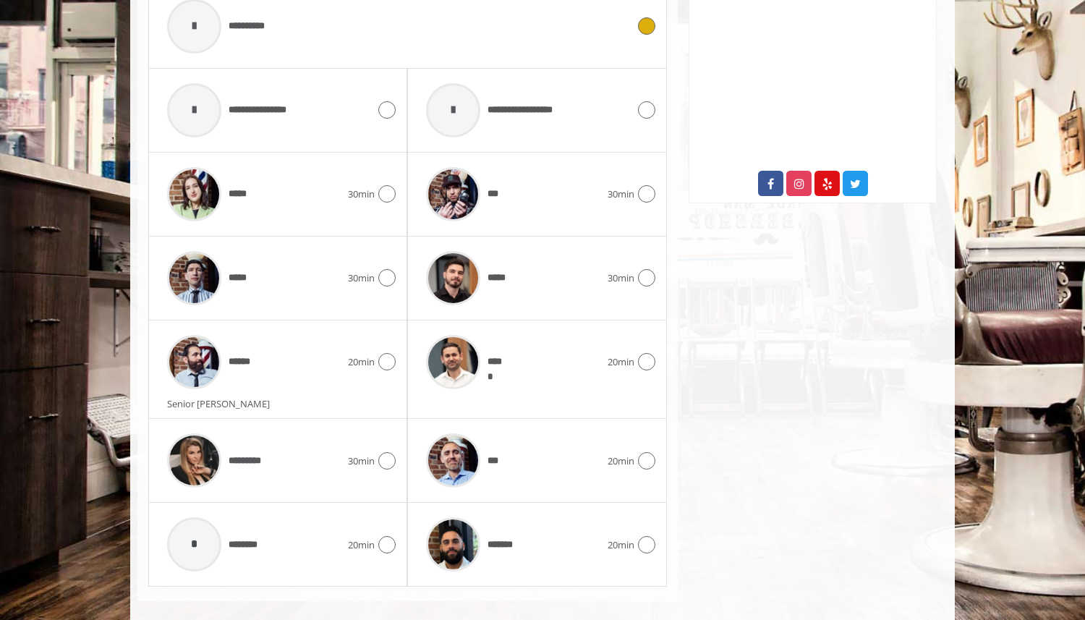
scroll to position [718, 0]
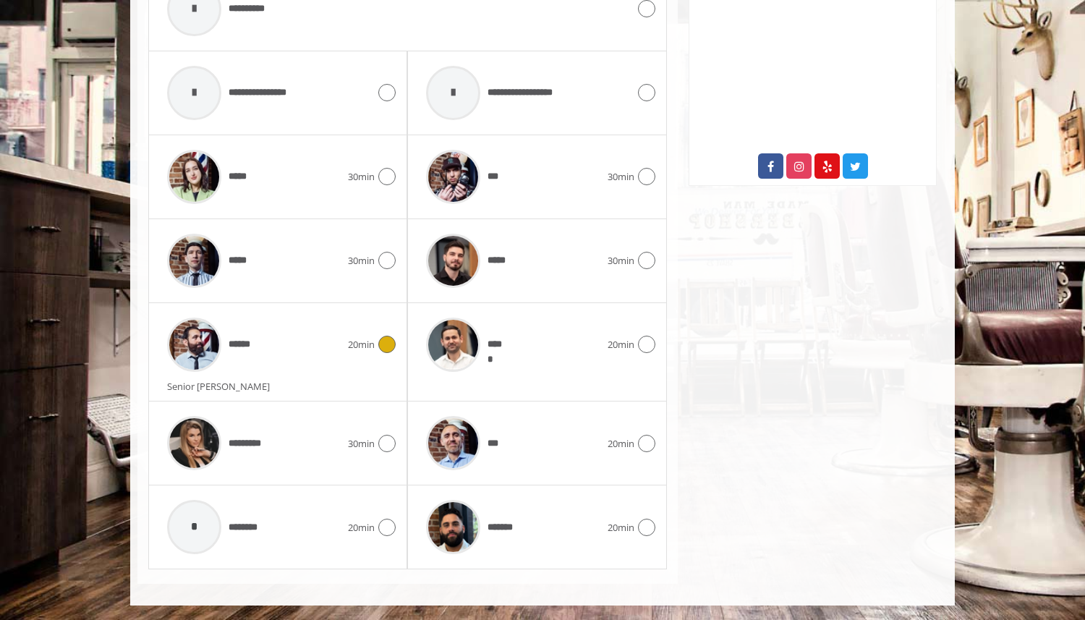
click at [211, 339] on img at bounding box center [194, 345] width 54 height 54
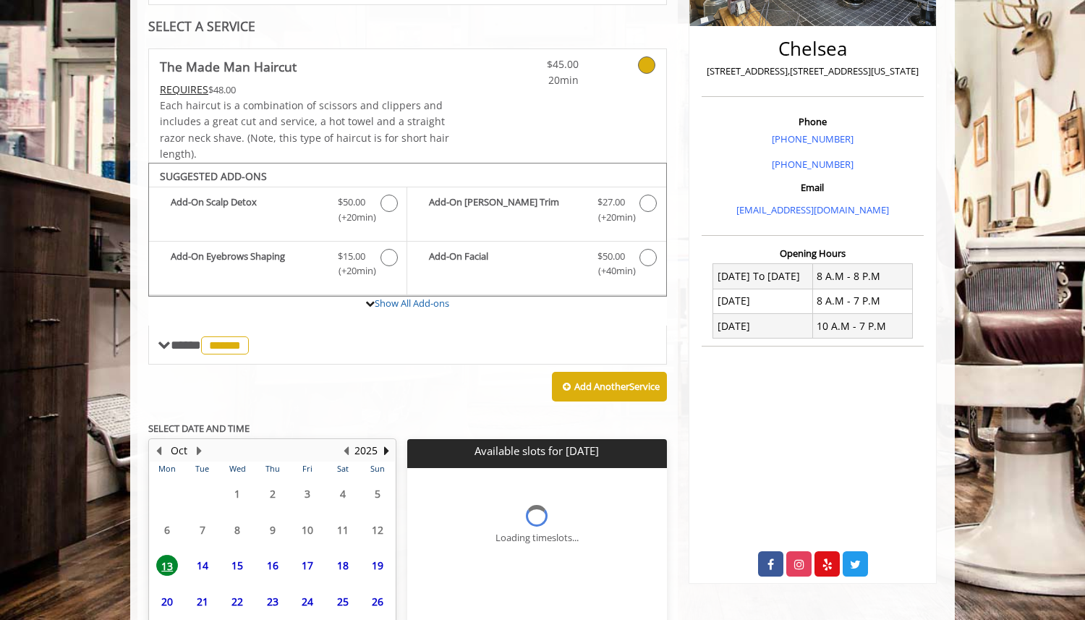
scroll to position [435, 0]
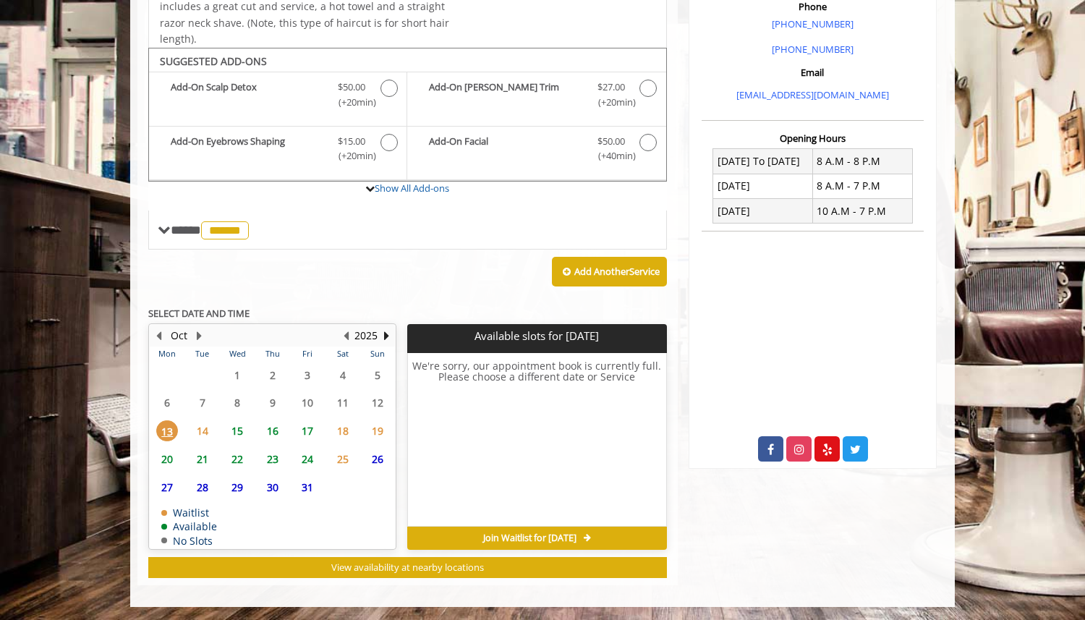
click at [269, 430] on span "16" at bounding box center [273, 430] width 22 height 21
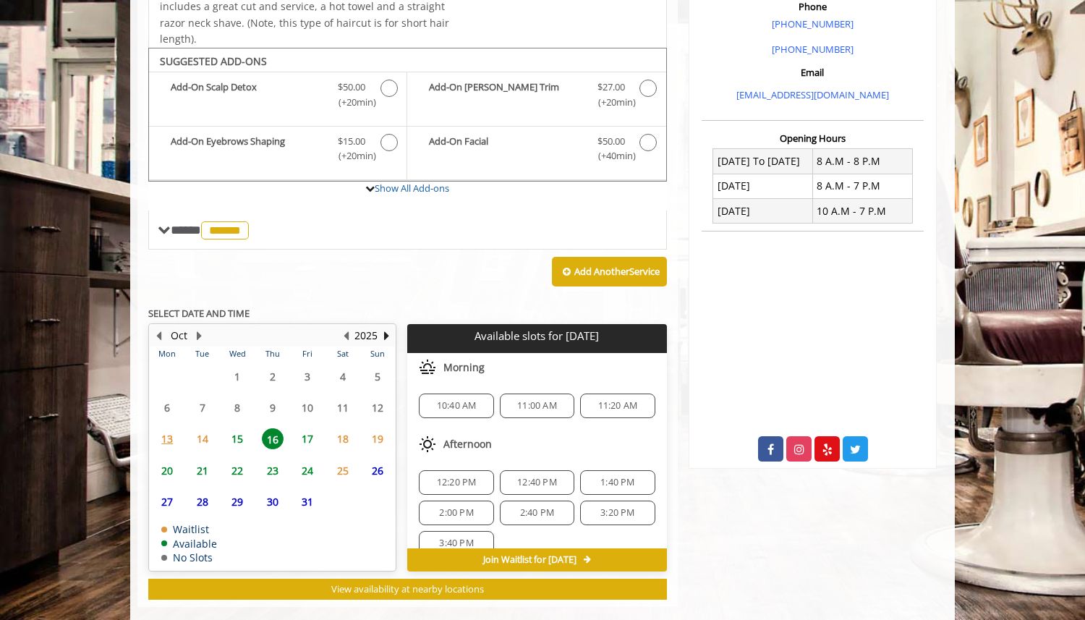
scroll to position [457, 0]
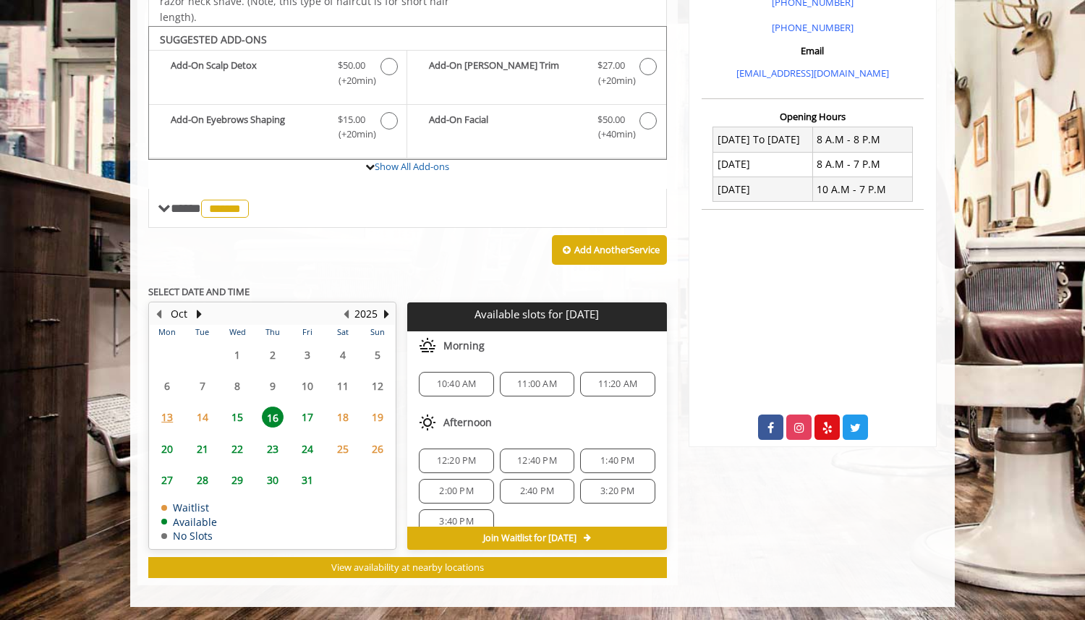
click at [239, 417] on span "15" at bounding box center [237, 417] width 22 height 21
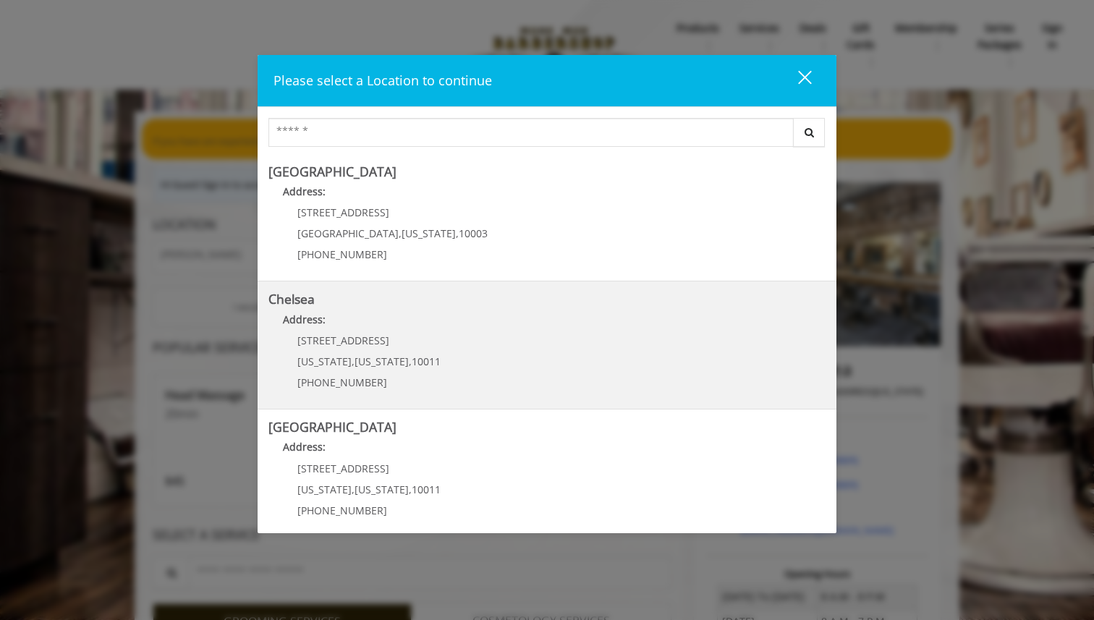
click at [327, 315] on p "Address:" at bounding box center [546, 323] width 557 height 23
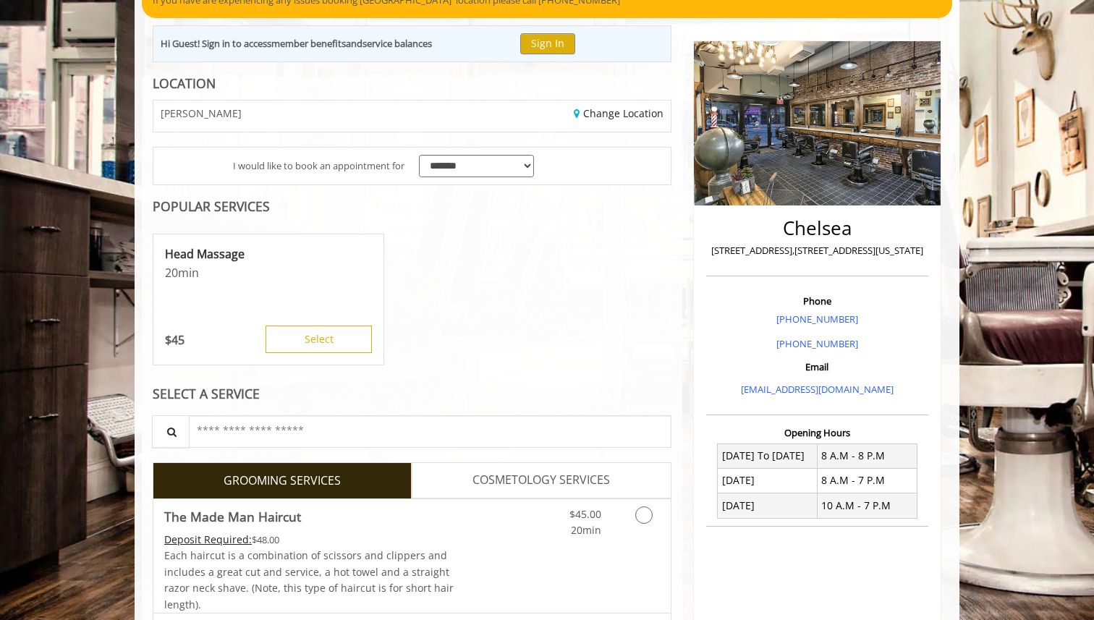
scroll to position [206, 0]
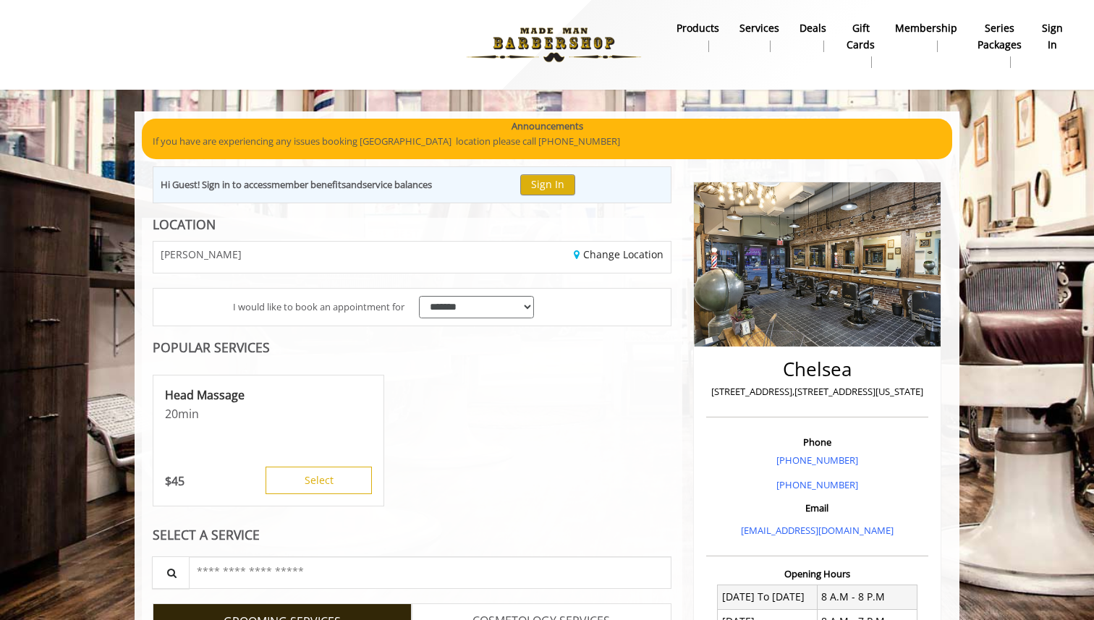
click at [338, 383] on div "Head Massage 20 min $ 45 Select" at bounding box center [268, 441] width 231 height 132
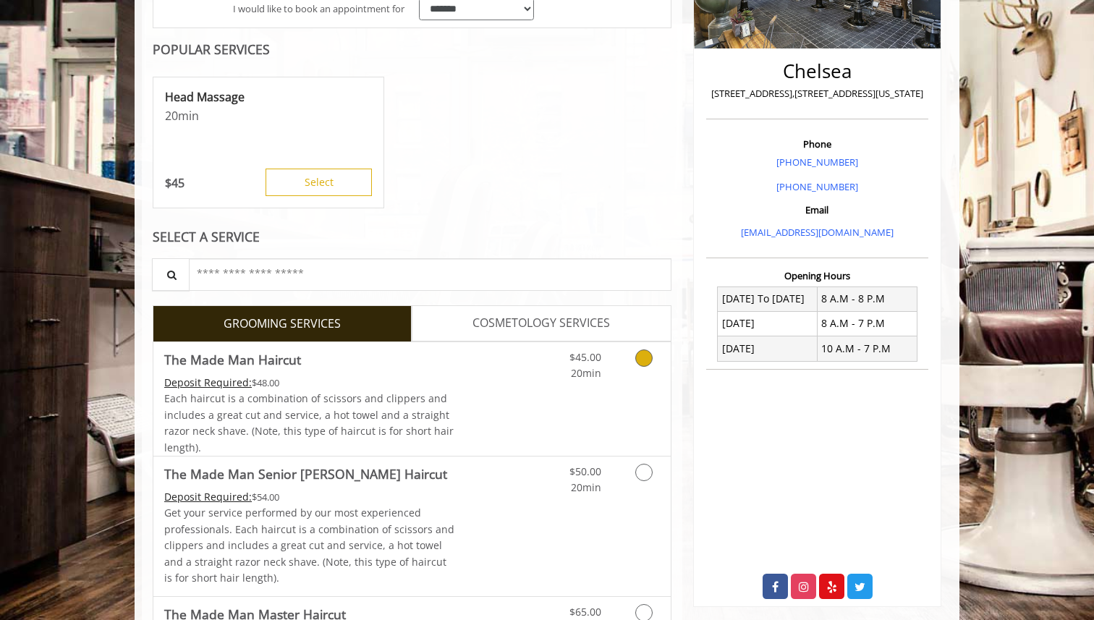
click at [348, 404] on span "Each haircut is a combination of scissors and clippers and includes a great cut…" at bounding box center [308, 422] width 289 height 62
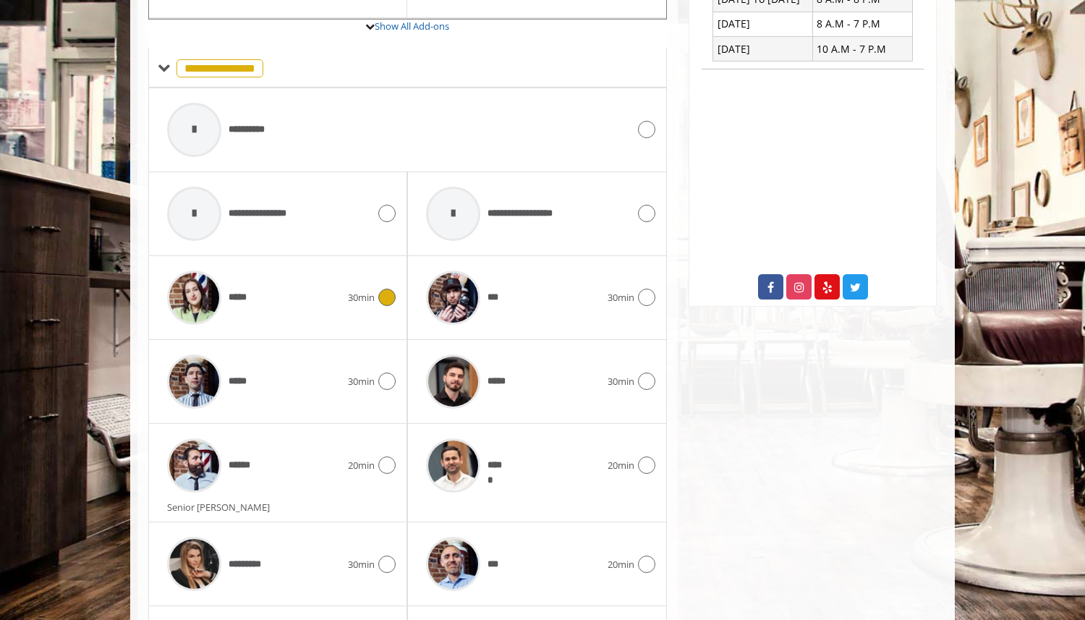
scroll to position [718, 0]
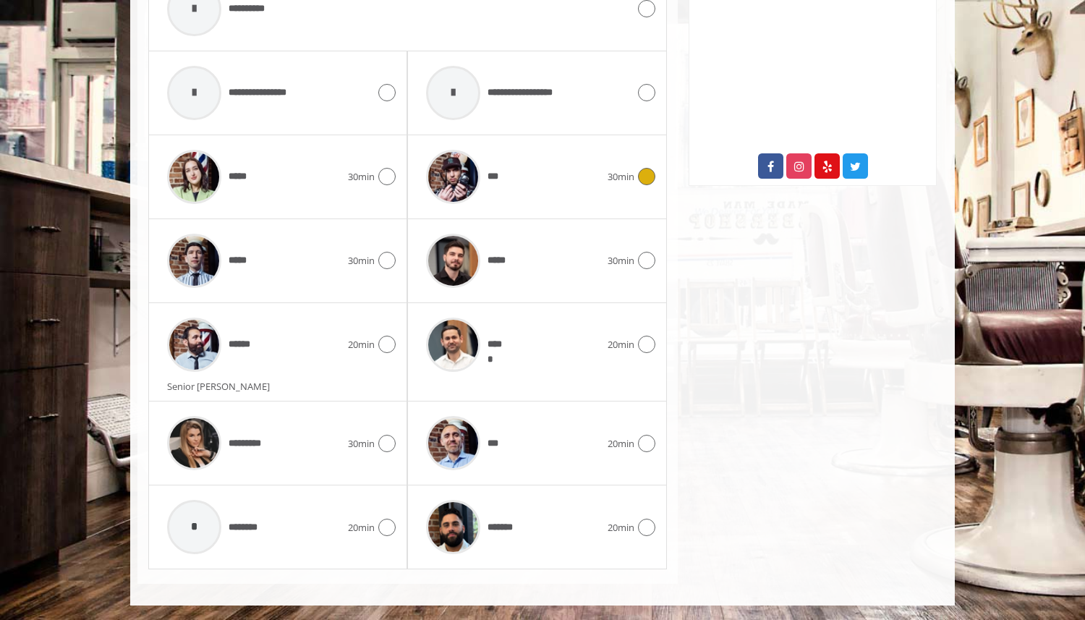
click at [450, 167] on img at bounding box center [453, 177] width 54 height 54
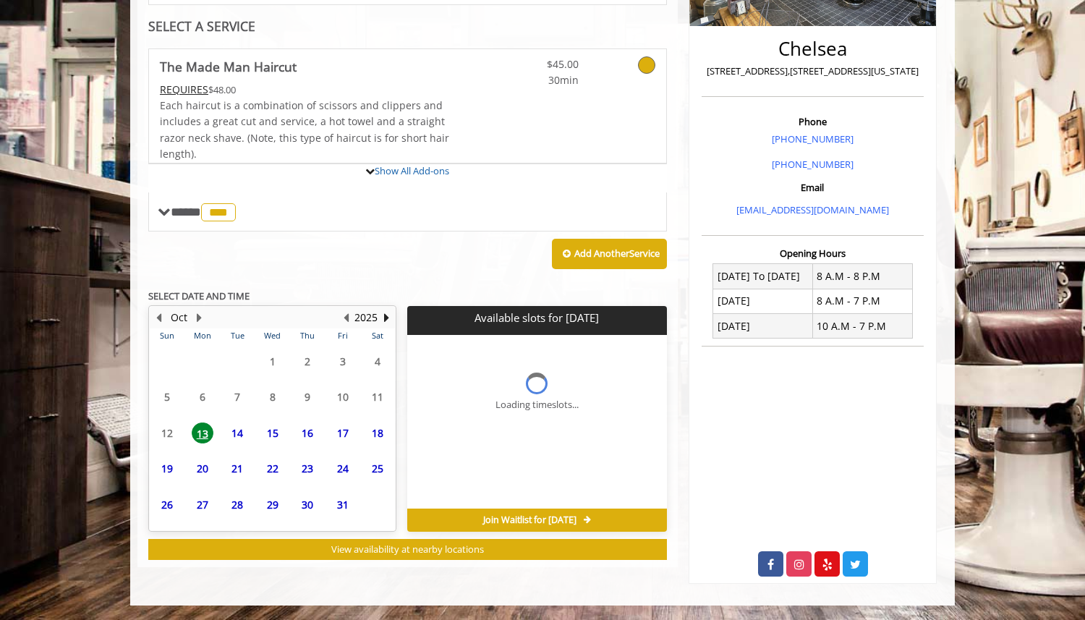
scroll to position [435, 0]
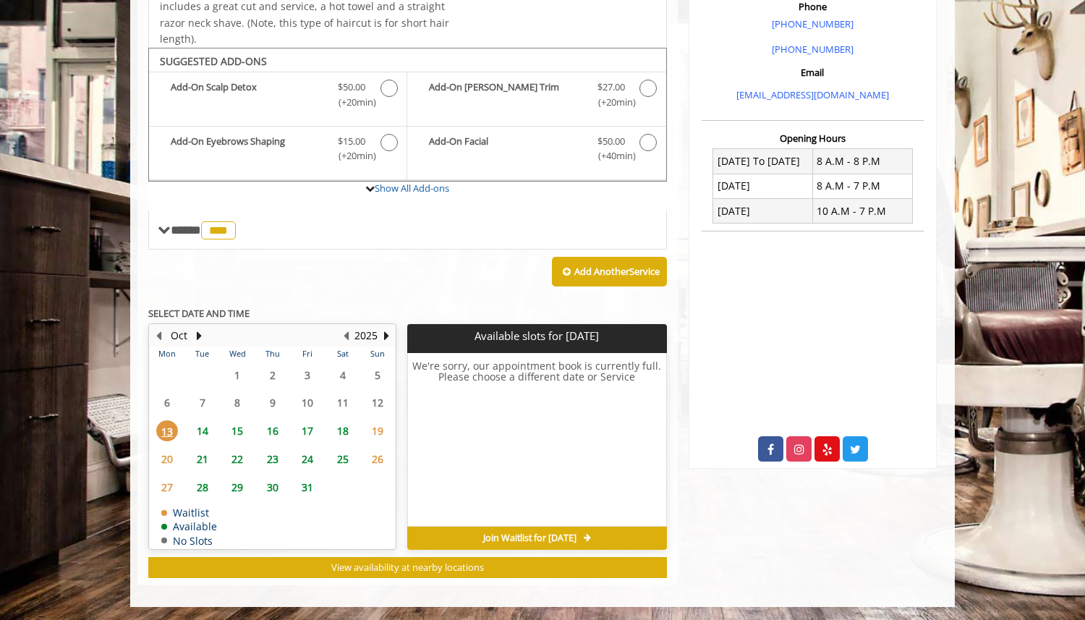
click at [205, 431] on span "14" at bounding box center [203, 430] width 22 height 21
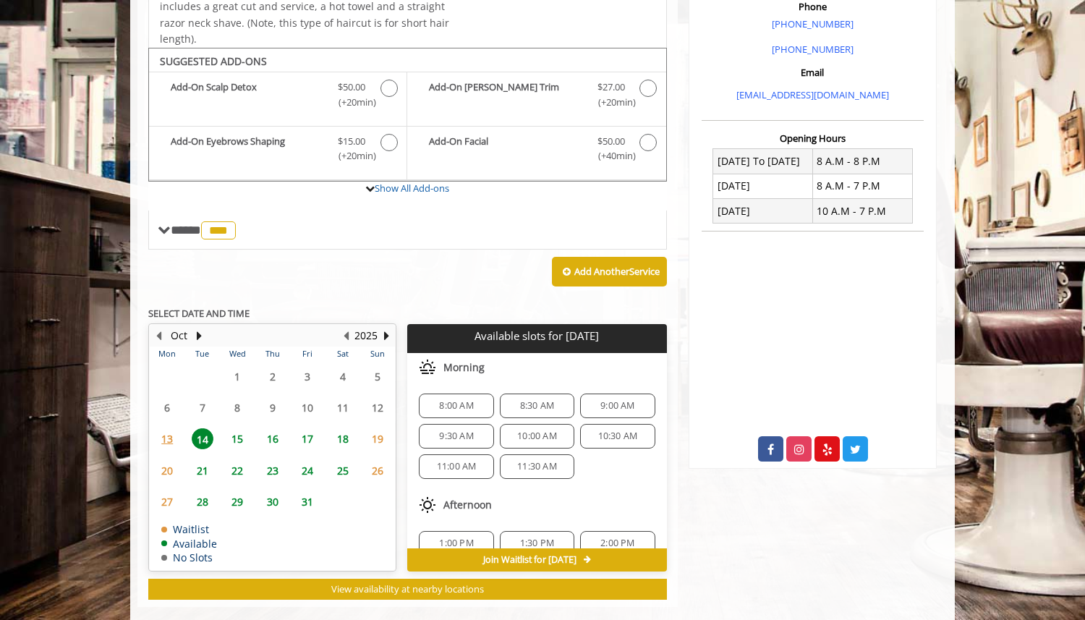
scroll to position [457, 0]
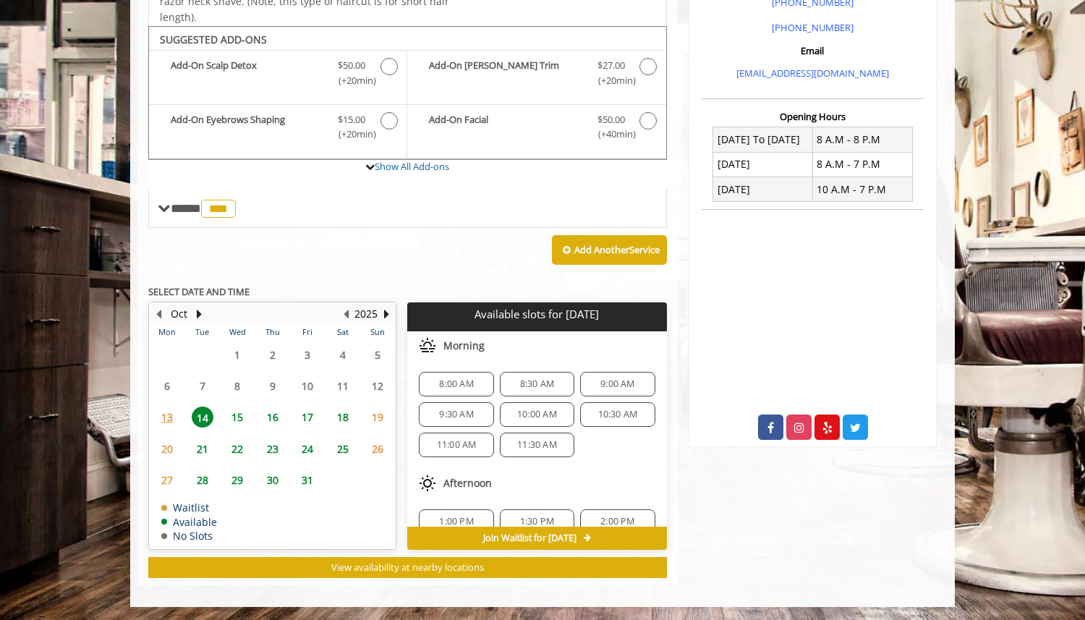
click at [237, 414] on span "15" at bounding box center [237, 417] width 22 height 21
click at [464, 383] on span "8:00 AM" at bounding box center [456, 384] width 34 height 12
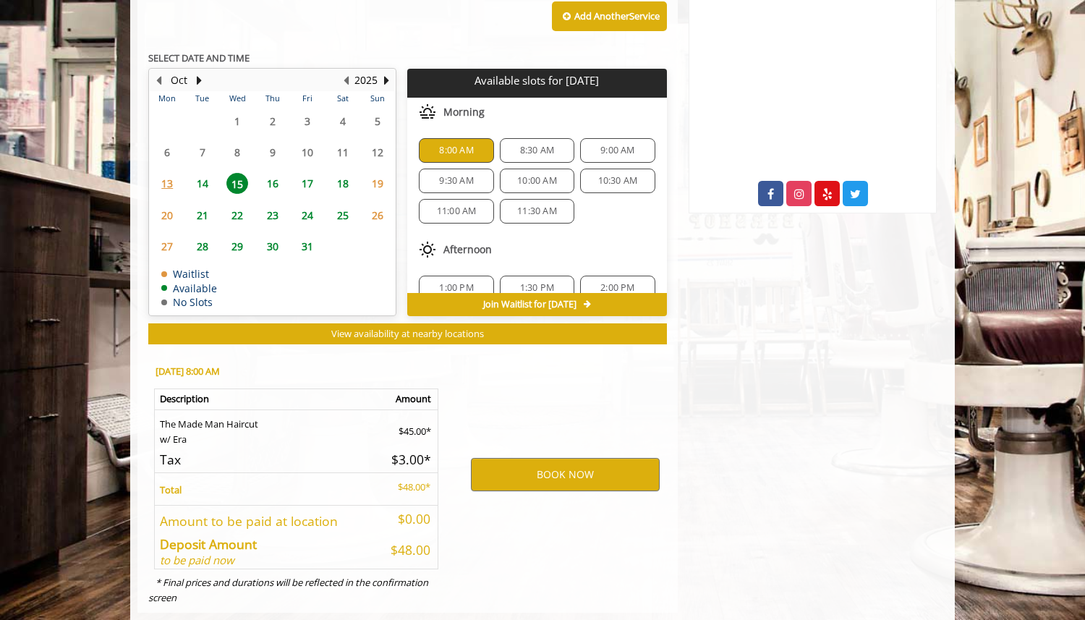
scroll to position [719, 0]
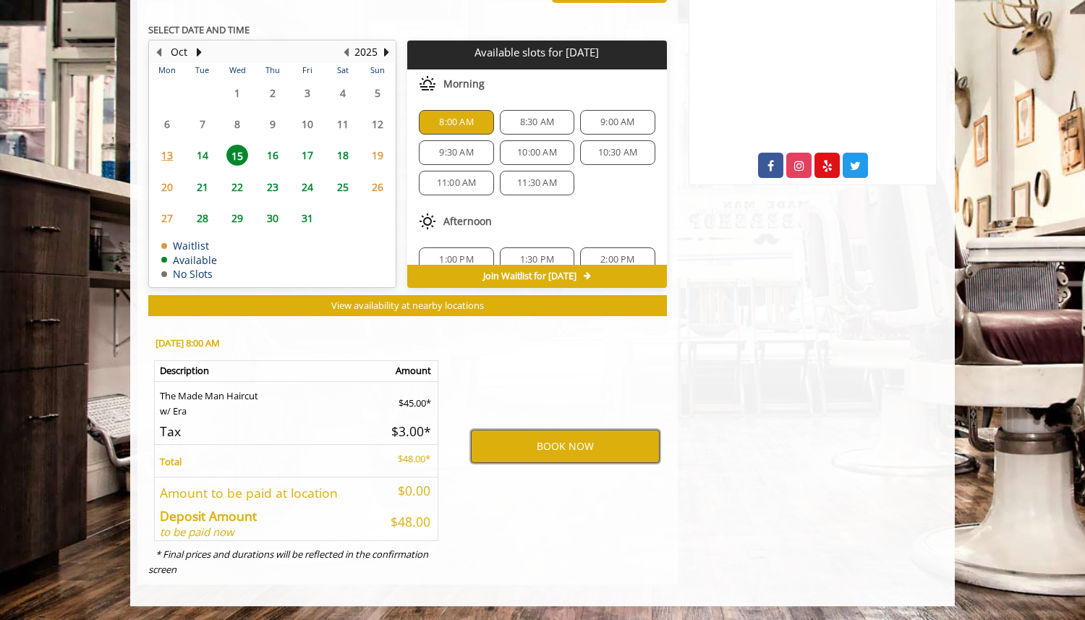
click at [561, 446] on button "BOOK NOW" at bounding box center [565, 446] width 189 height 33
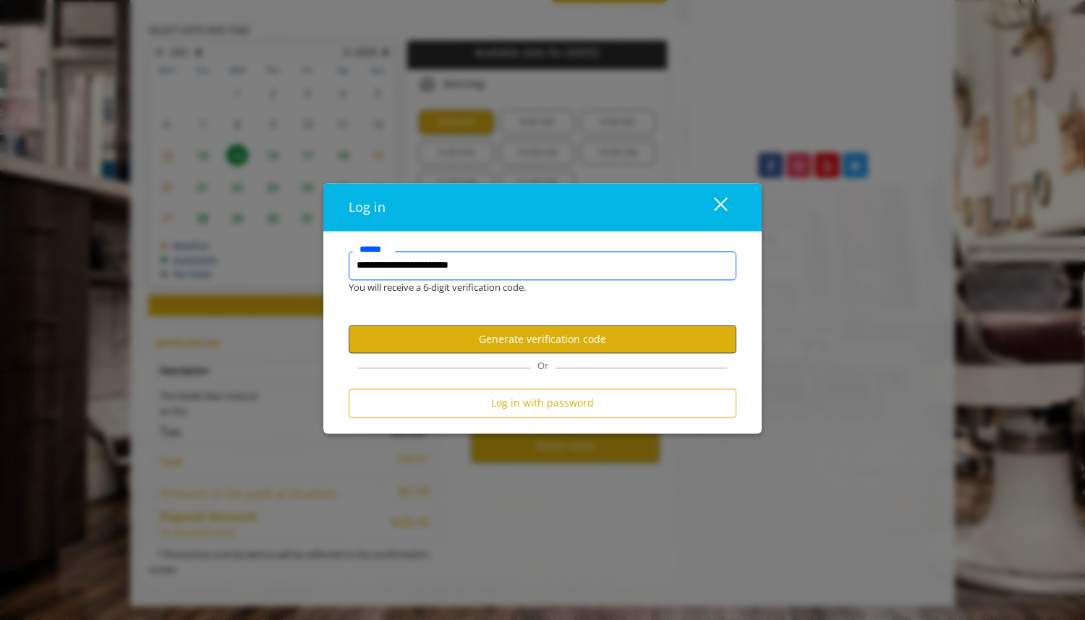
type input "**********"
click at [604, 344] on button "Generate verification code" at bounding box center [543, 340] width 388 height 28
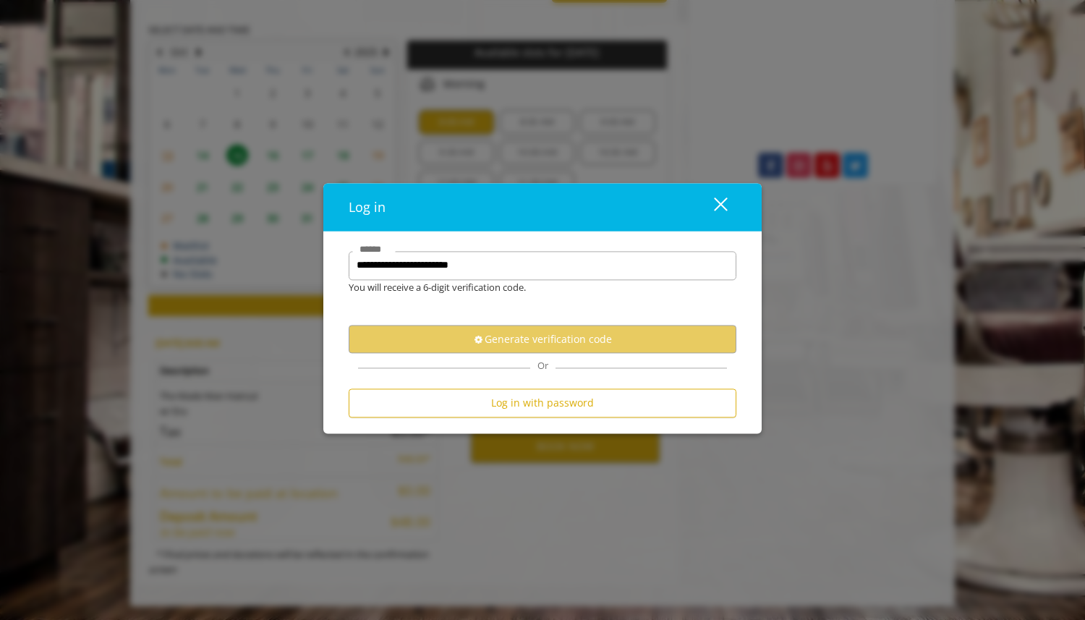
scroll to position [0, 0]
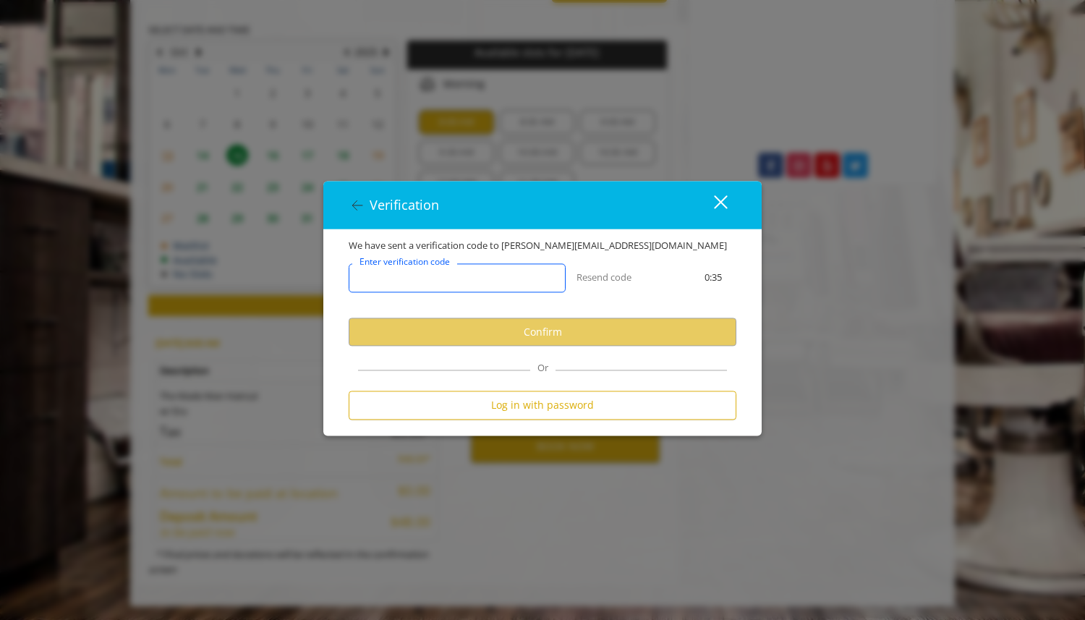
click at [497, 278] on input "Enter verification code" at bounding box center [457, 278] width 217 height 29
paste input "******"
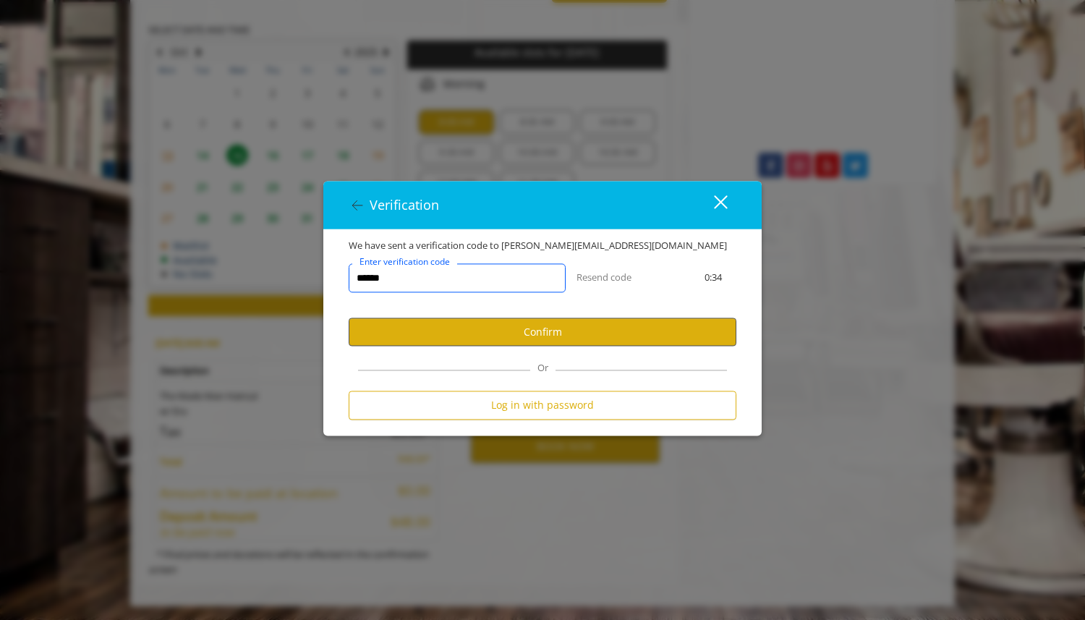
type input "******"
click at [495, 328] on button "Confirm" at bounding box center [543, 332] width 388 height 28
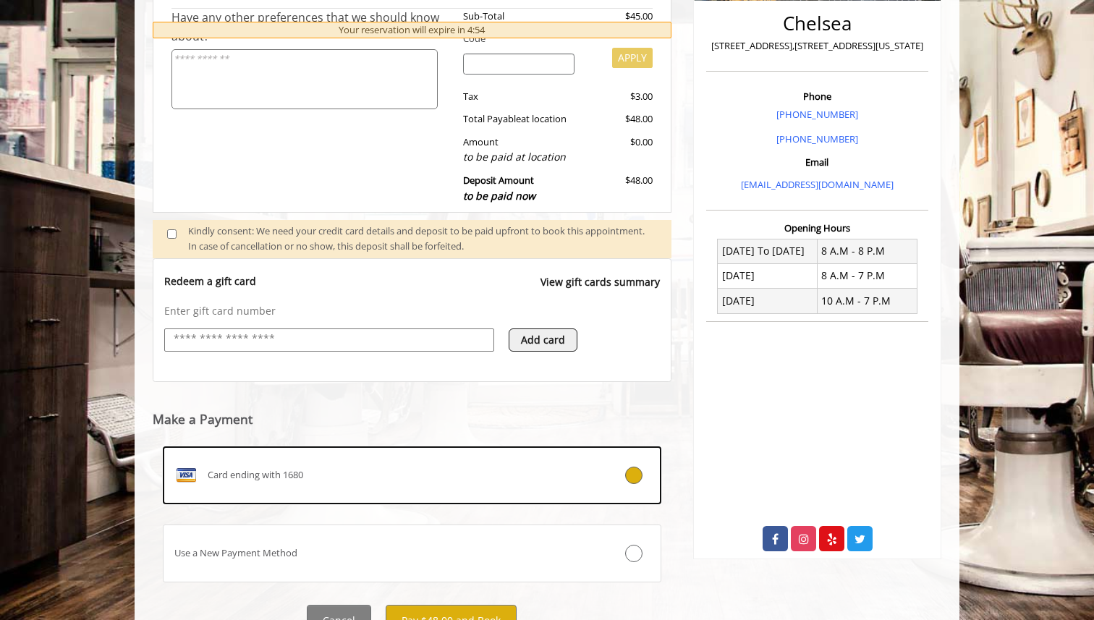
scroll to position [350, 0]
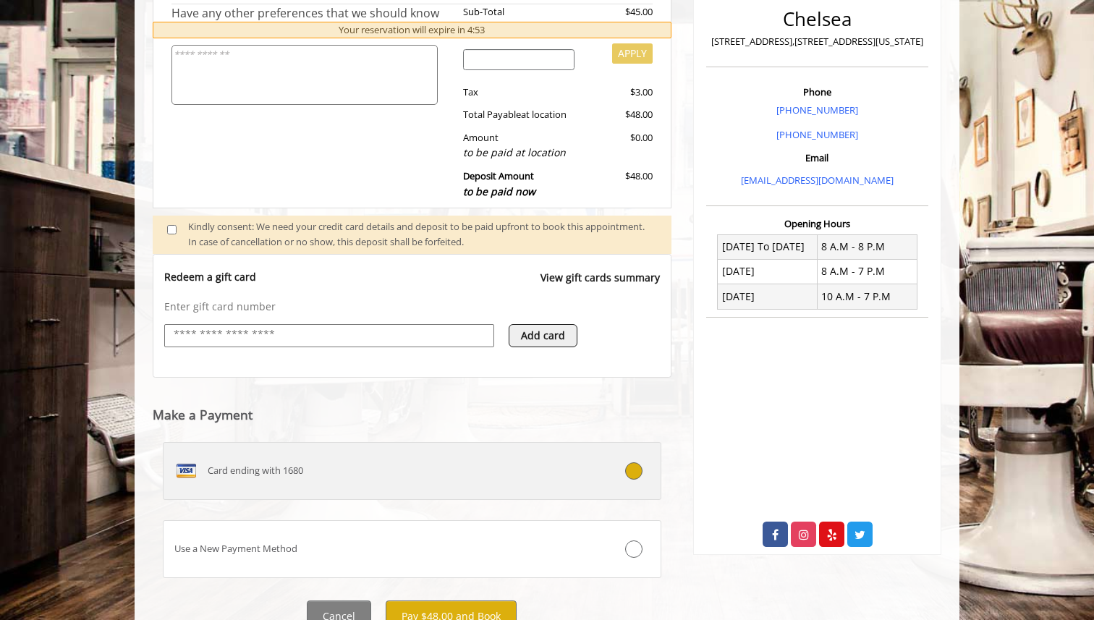
click at [407, 466] on div "Card ending with 1680" at bounding box center [370, 470] width 414 height 23
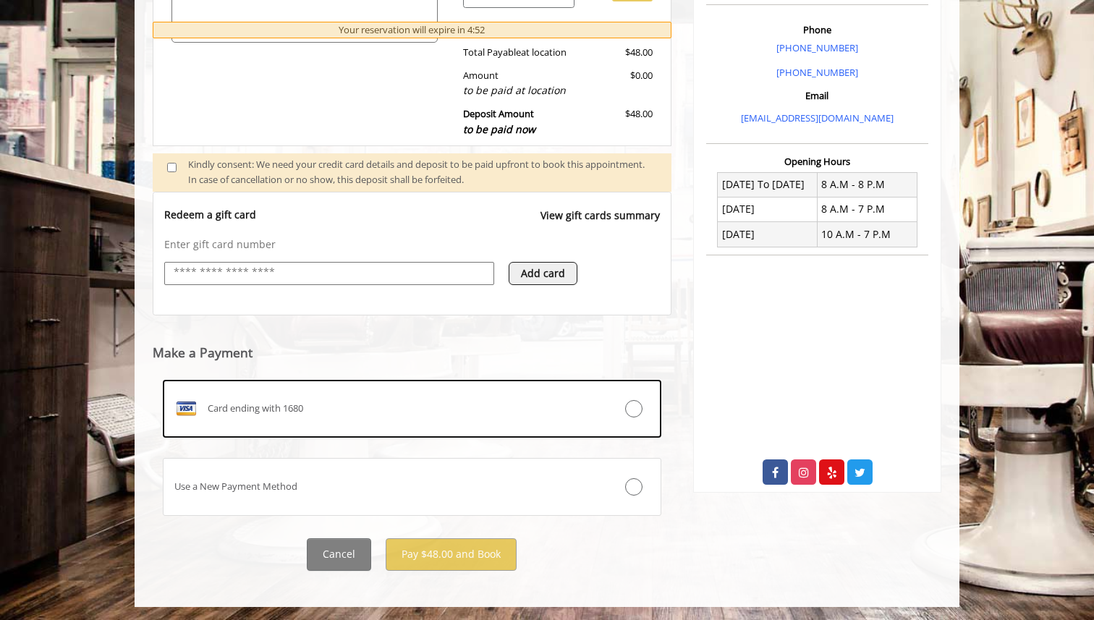
scroll to position [414, 0]
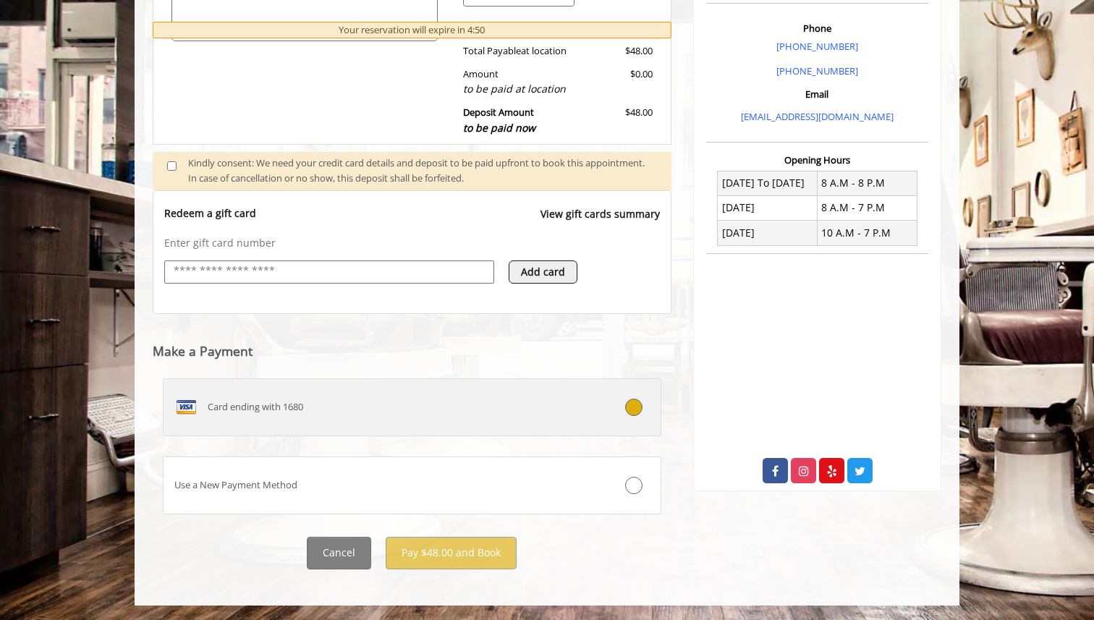
click at [550, 424] on label "Card ending with 1680" at bounding box center [412, 407] width 498 height 58
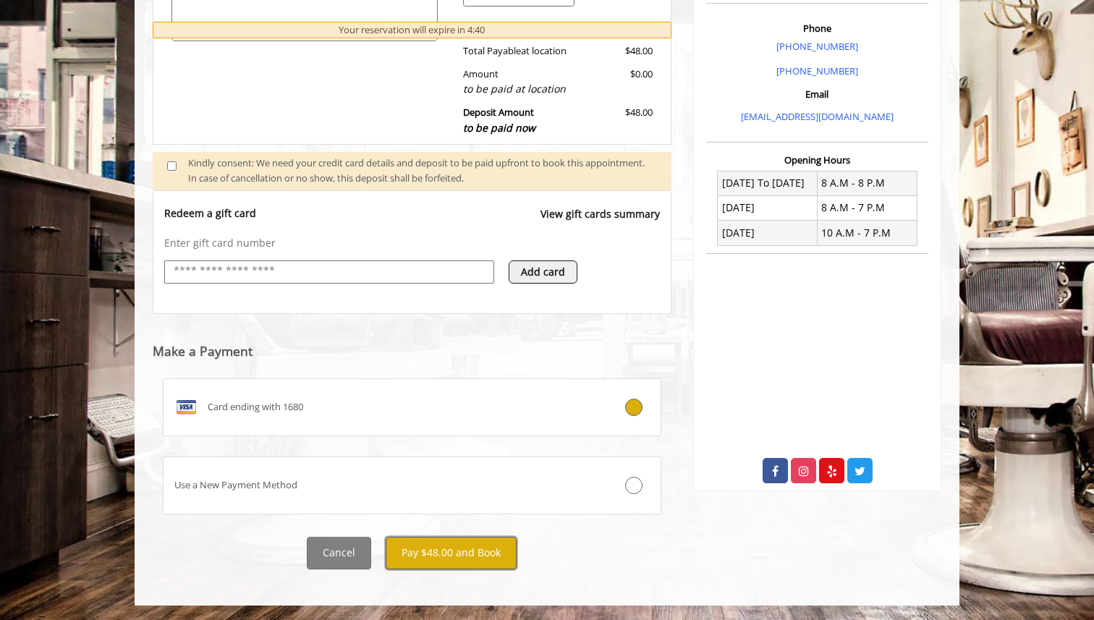
click at [467, 559] on button "Pay $48.00 and Book" at bounding box center [451, 553] width 131 height 33
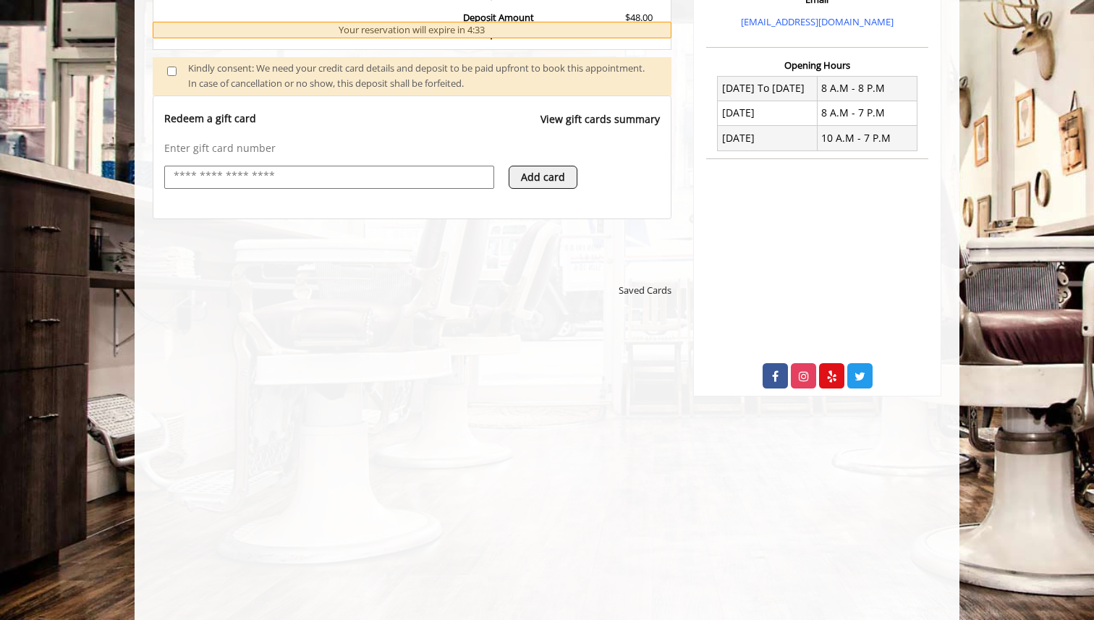
scroll to position [523, 0]
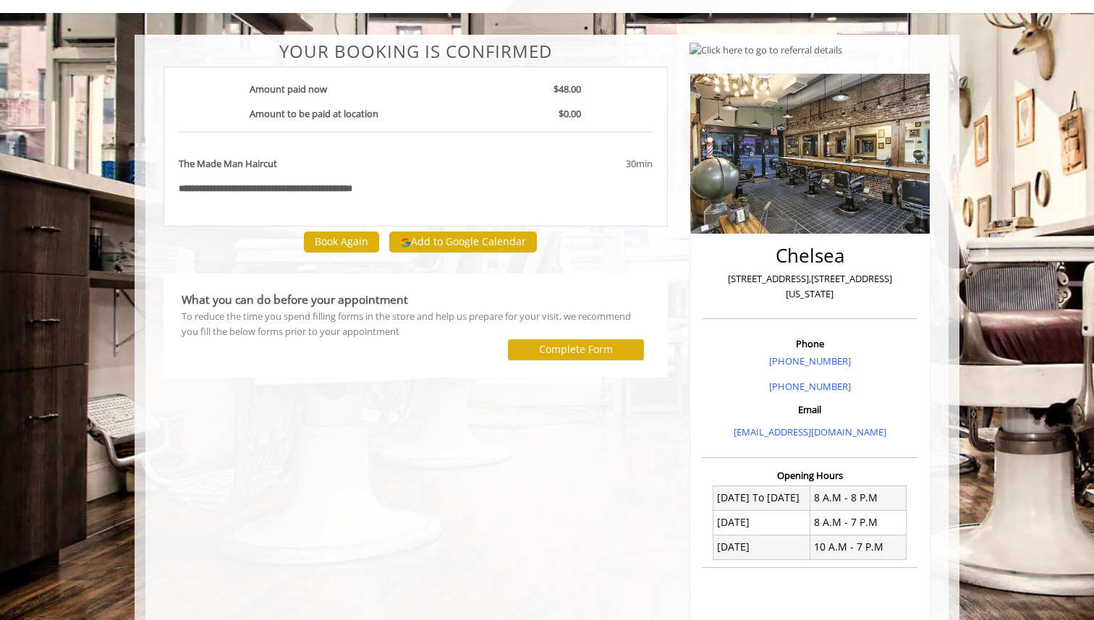
scroll to position [77, 0]
drag, startPoint x: 281, startPoint y: 47, endPoint x: 921, endPoint y: 288, distance: 684.0
click at [921, 288] on div "**********" at bounding box center [546, 429] width 803 height 791
copy div "**********"
